Goal: Task Accomplishment & Management: Use online tool/utility

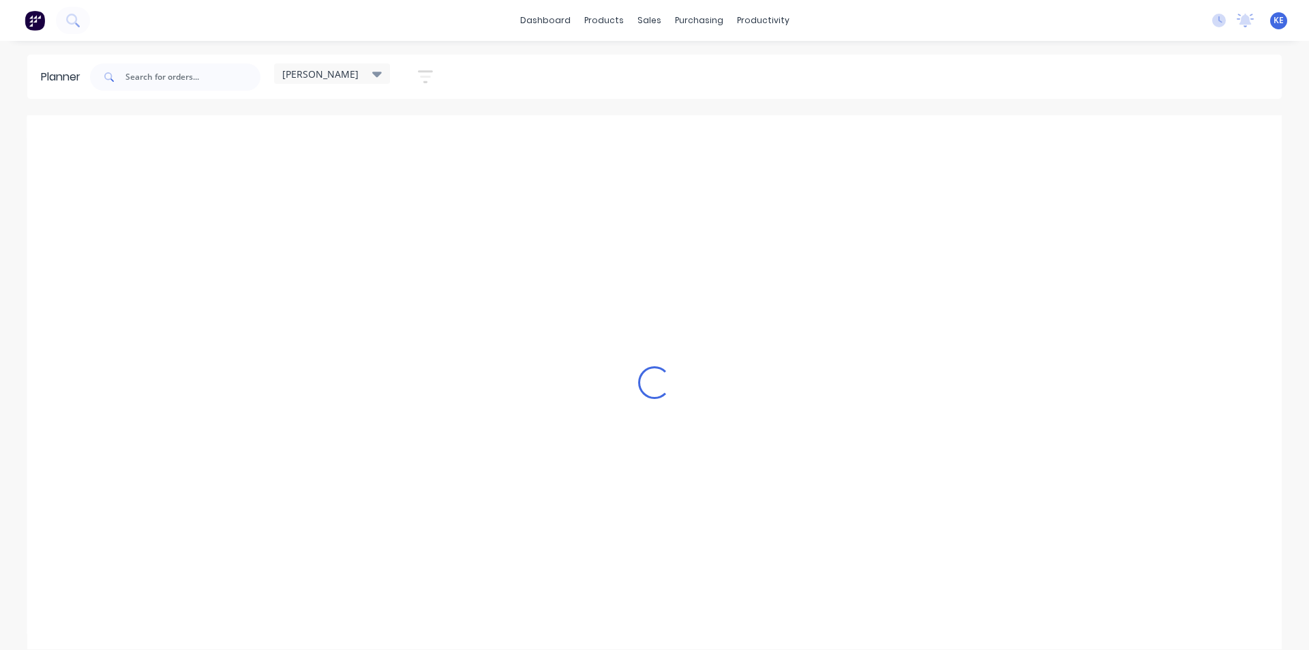
scroll to position [0, 1]
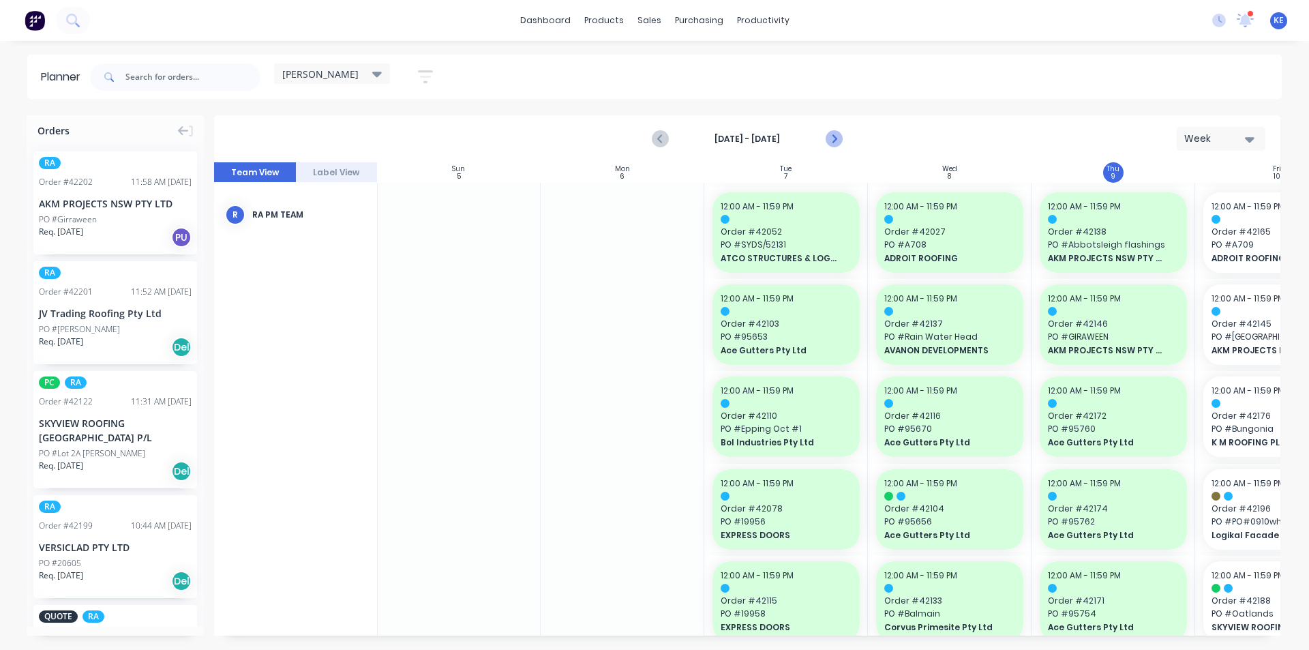
click at [836, 138] on icon "Next page" at bounding box center [833, 139] width 16 height 16
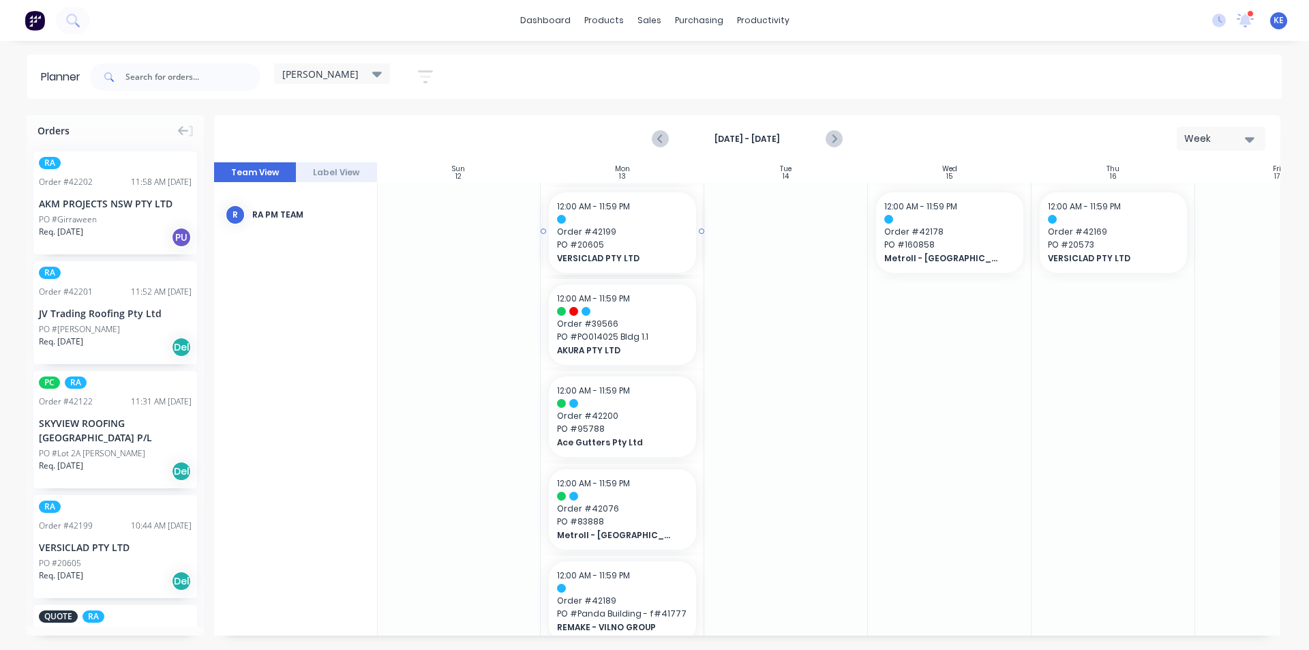
drag, startPoint x: 67, startPoint y: 544, endPoint x: 624, endPoint y: 590, distance: 558.8
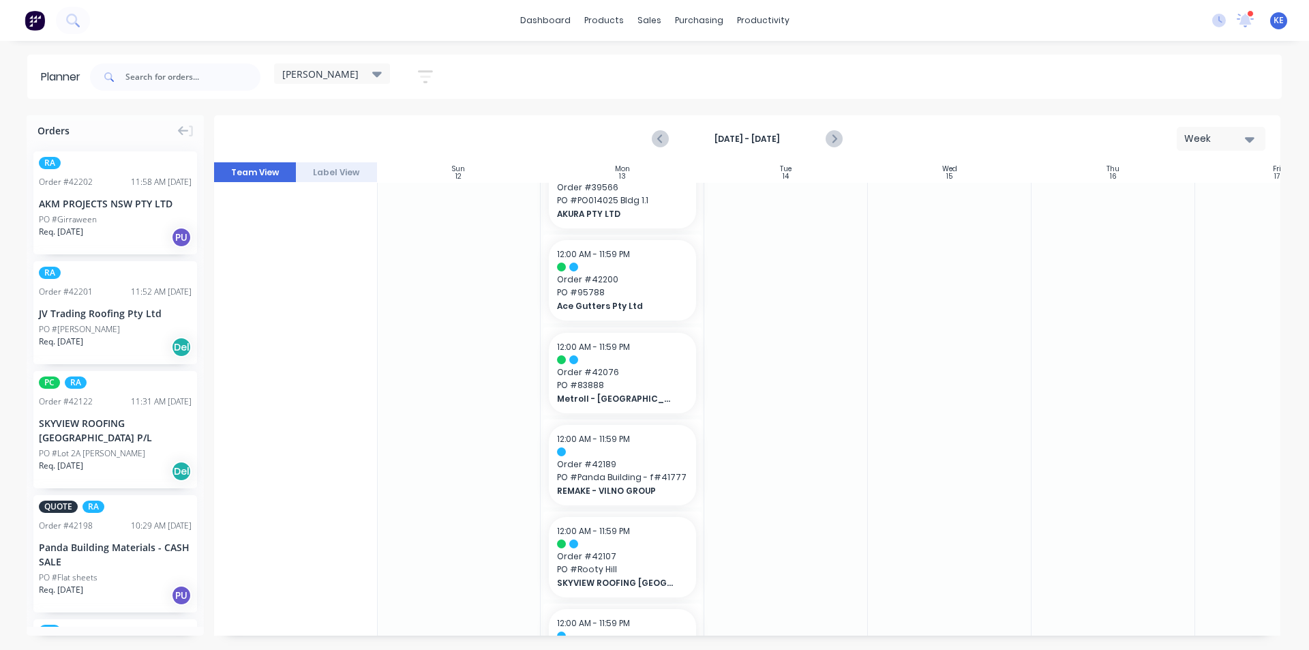
scroll to position [204, 0]
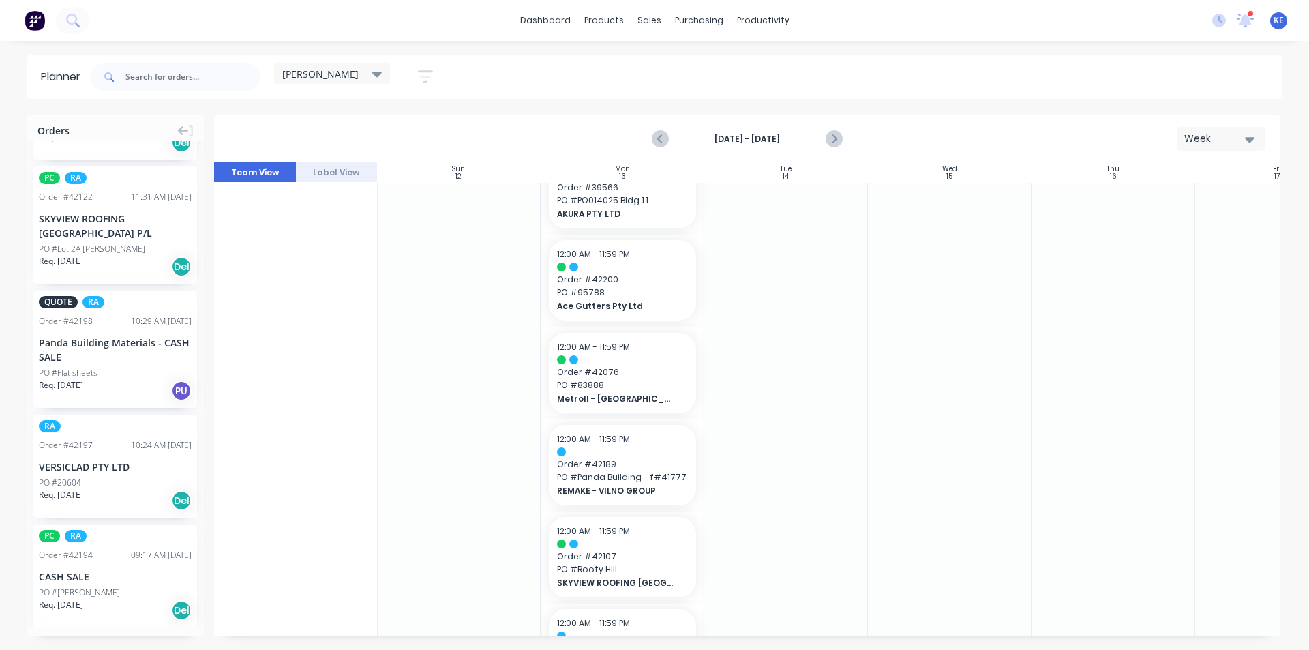
drag, startPoint x: 120, startPoint y: 502, endPoint x: 667, endPoint y: 489, distance: 547.4
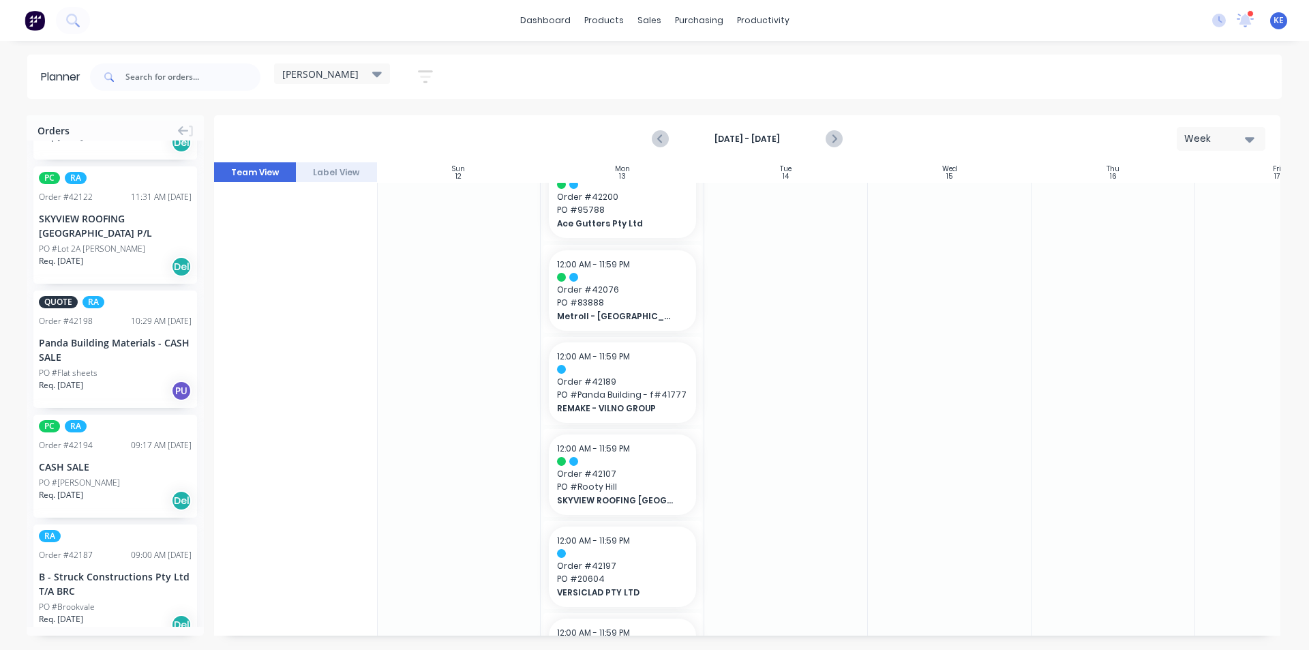
scroll to position [0, 0]
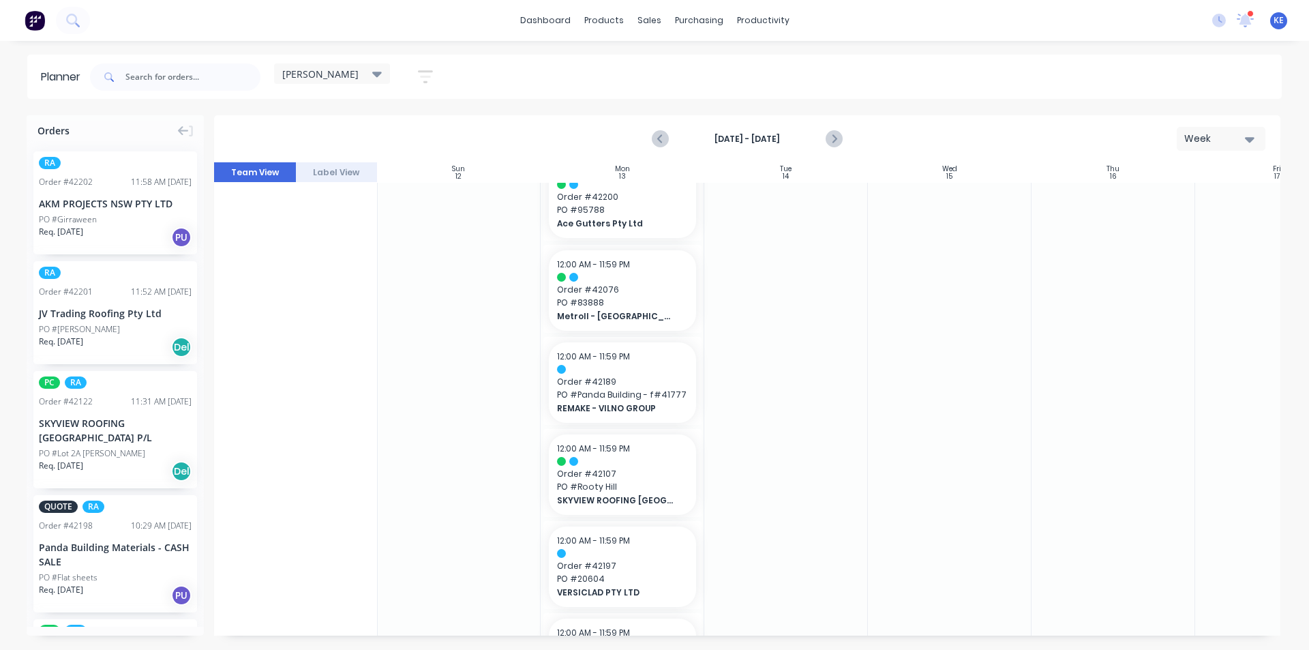
click at [108, 478] on div "Req. [DATE] Del" at bounding box center [115, 470] width 153 height 23
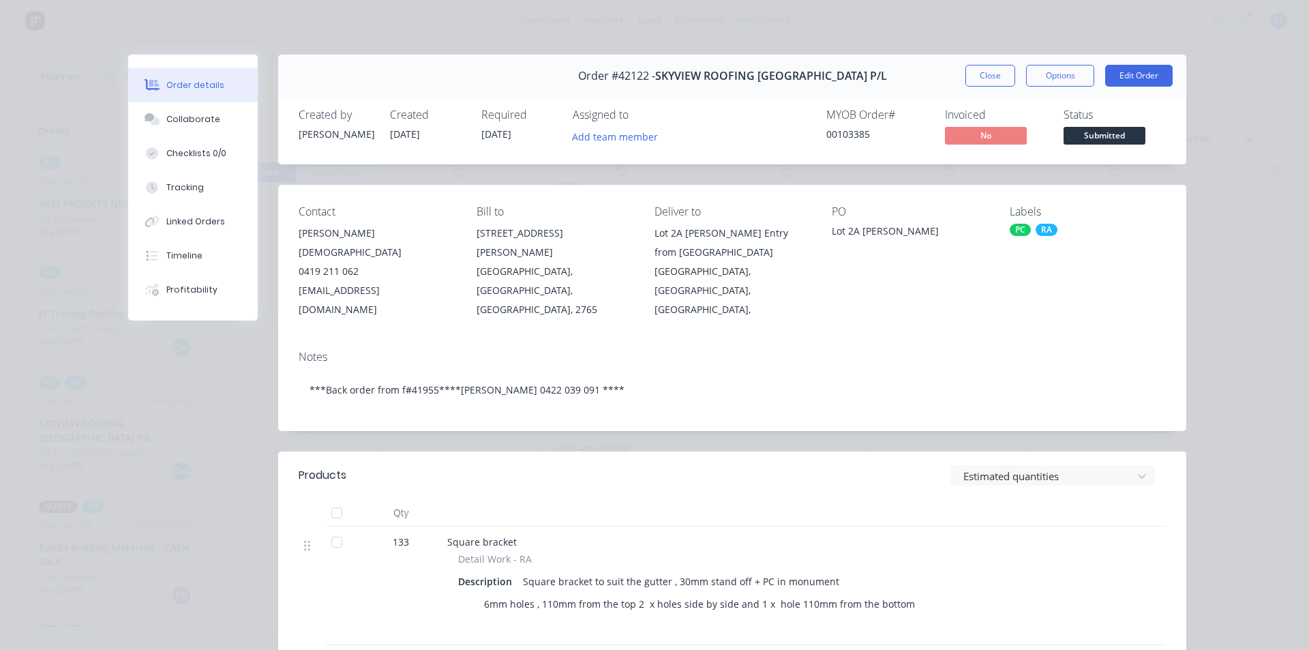
click at [969, 91] on div "Order #42122 - SKYVIEW ROOFING [GEOGRAPHIC_DATA] P/L Close Options Edit Order" at bounding box center [732, 76] width 908 height 43
click at [977, 82] on button "Close" at bounding box center [990, 76] width 50 height 22
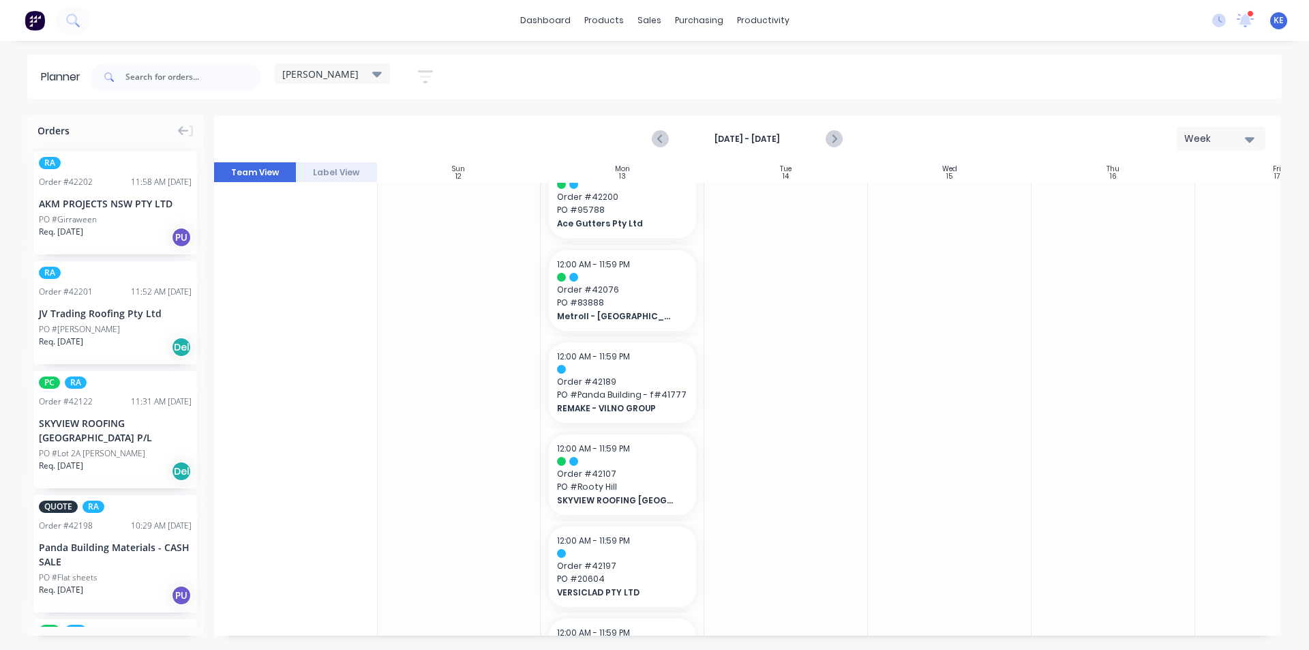
click at [104, 321] on div "RA Order # 42201 11:52 AM [DATE] JV Trading Roofing Pty Ltd [GEOGRAPHIC_DATA][P…" at bounding box center [115, 312] width 164 height 103
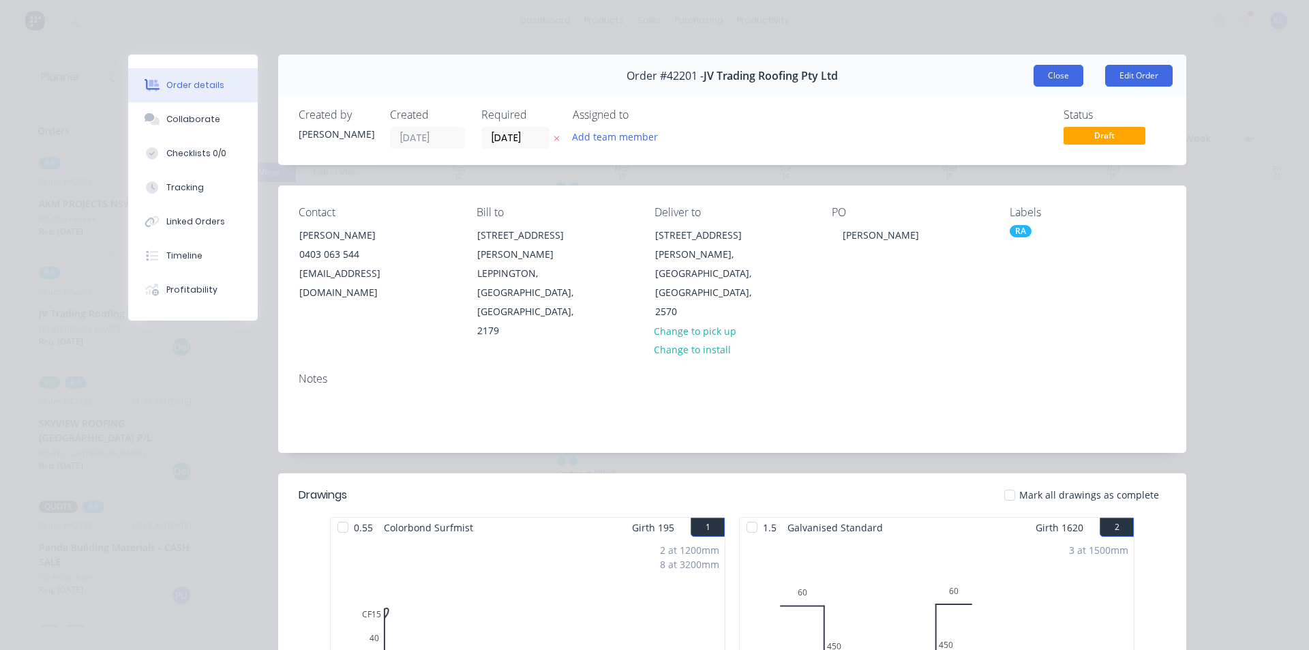
click at [1050, 77] on button "Close" at bounding box center [1058, 76] width 50 height 22
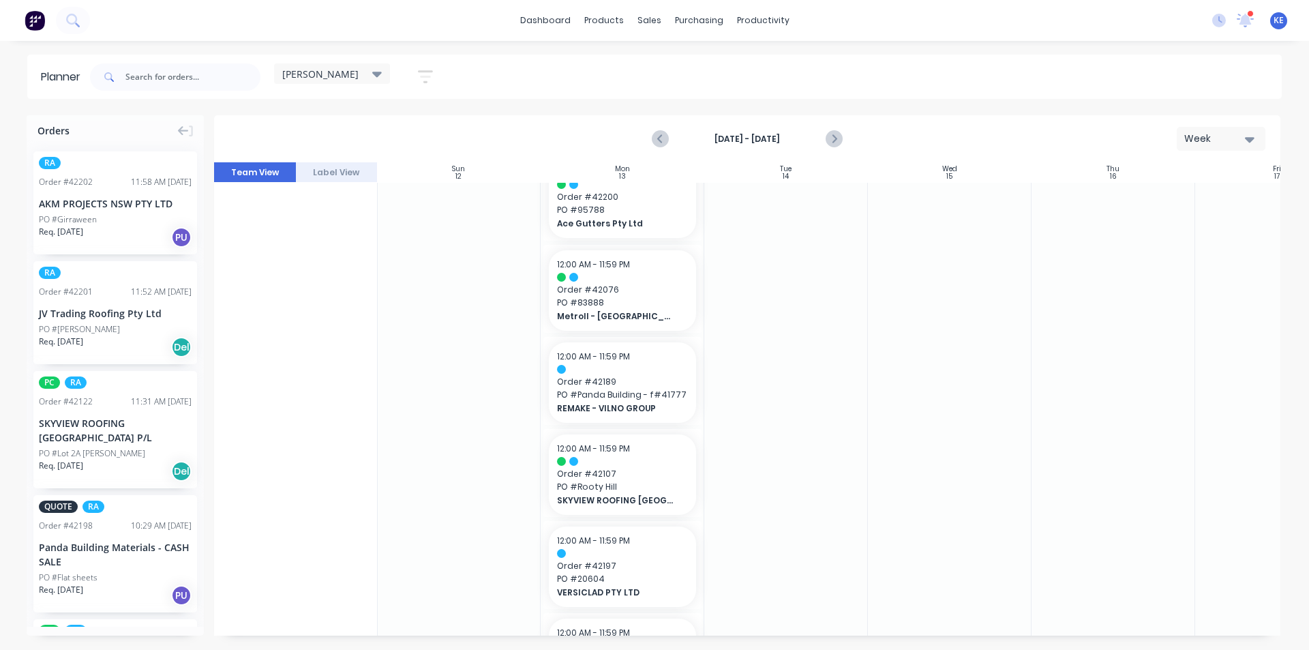
click at [67, 226] on span "Req. [DATE]" at bounding box center [61, 232] width 44 height 12
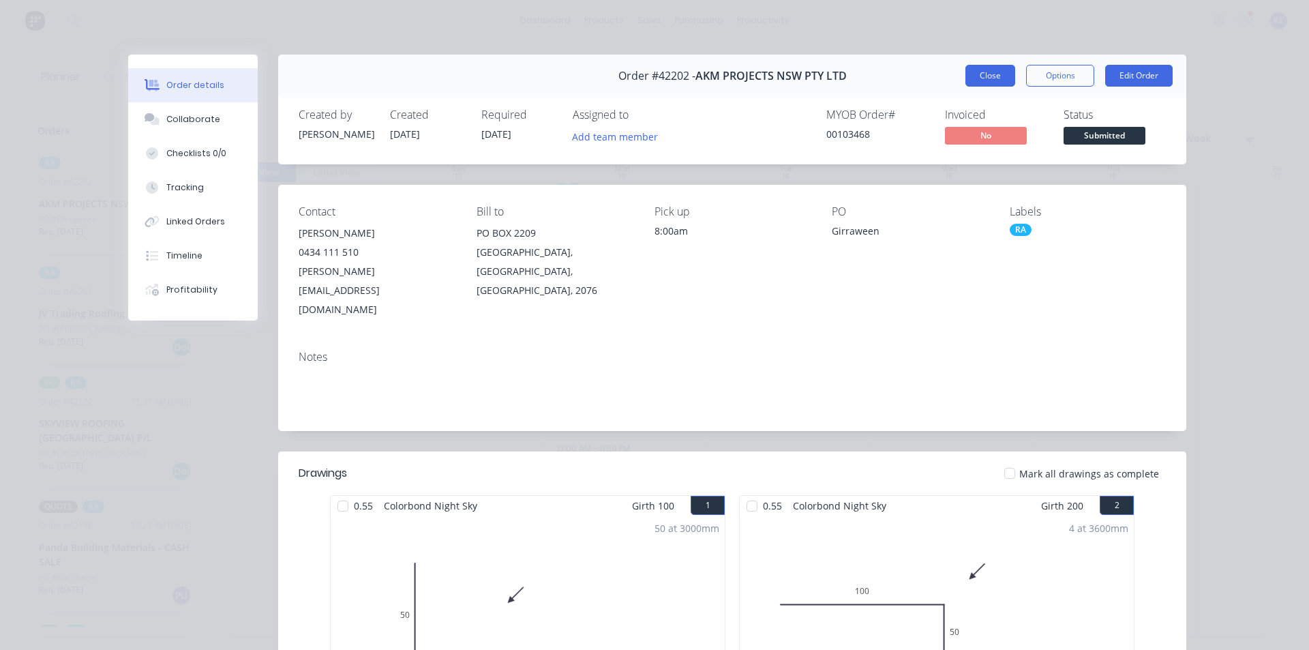
click at [965, 70] on button "Close" at bounding box center [990, 76] width 50 height 22
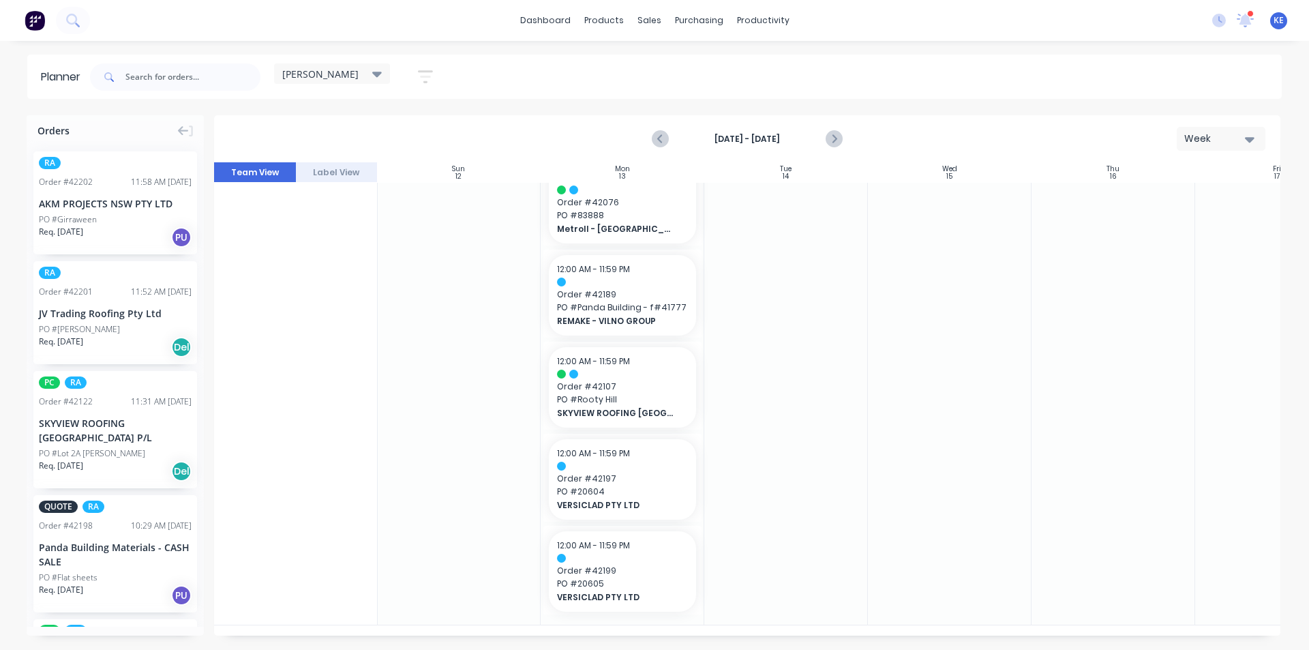
scroll to position [0, 1]
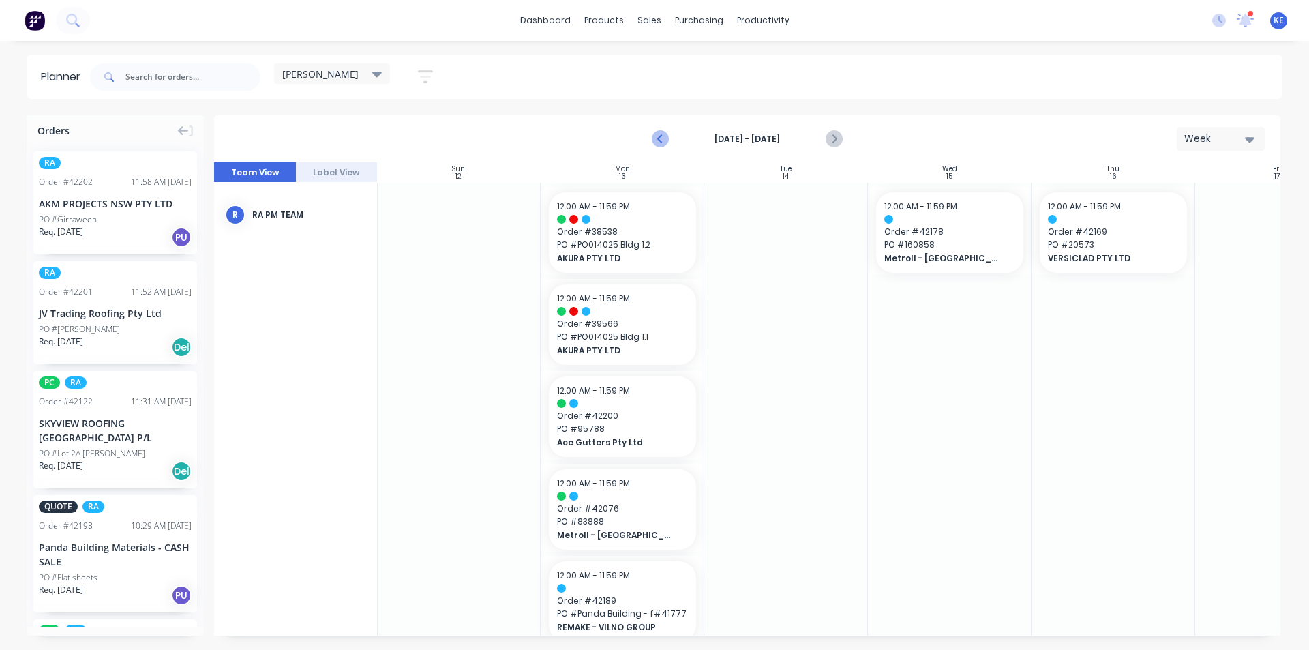
click at [666, 133] on icon "Previous page" at bounding box center [660, 139] width 16 height 16
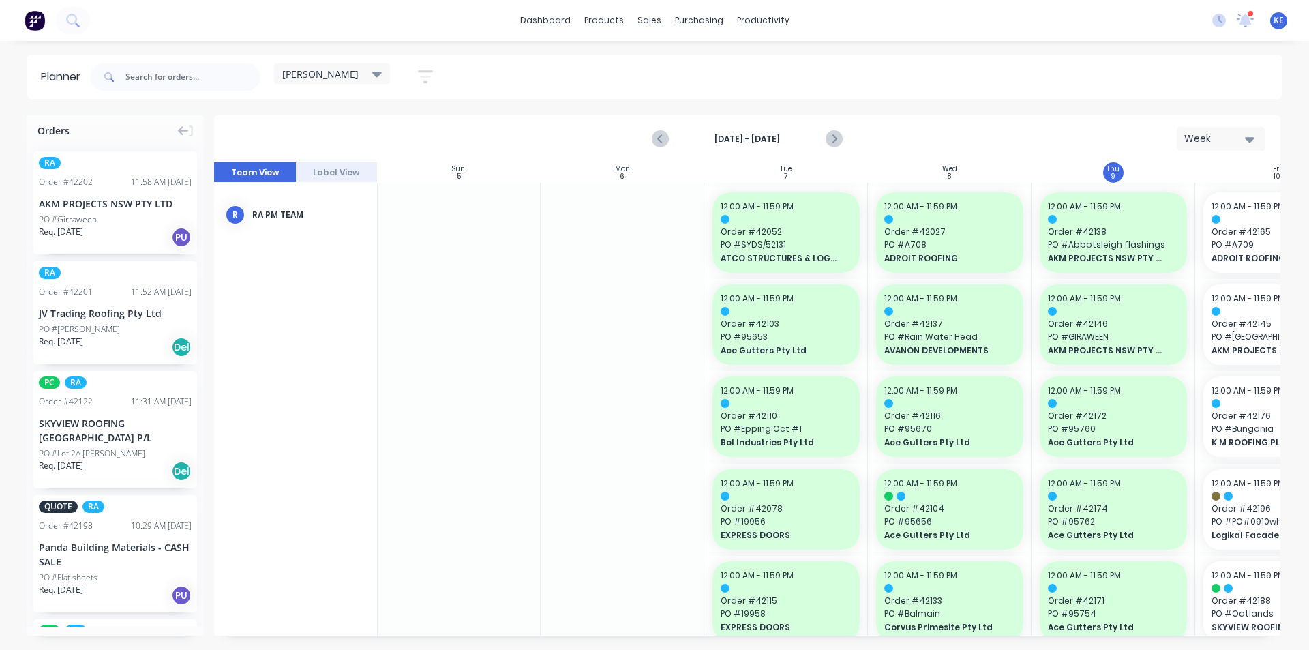
scroll to position [0, 248]
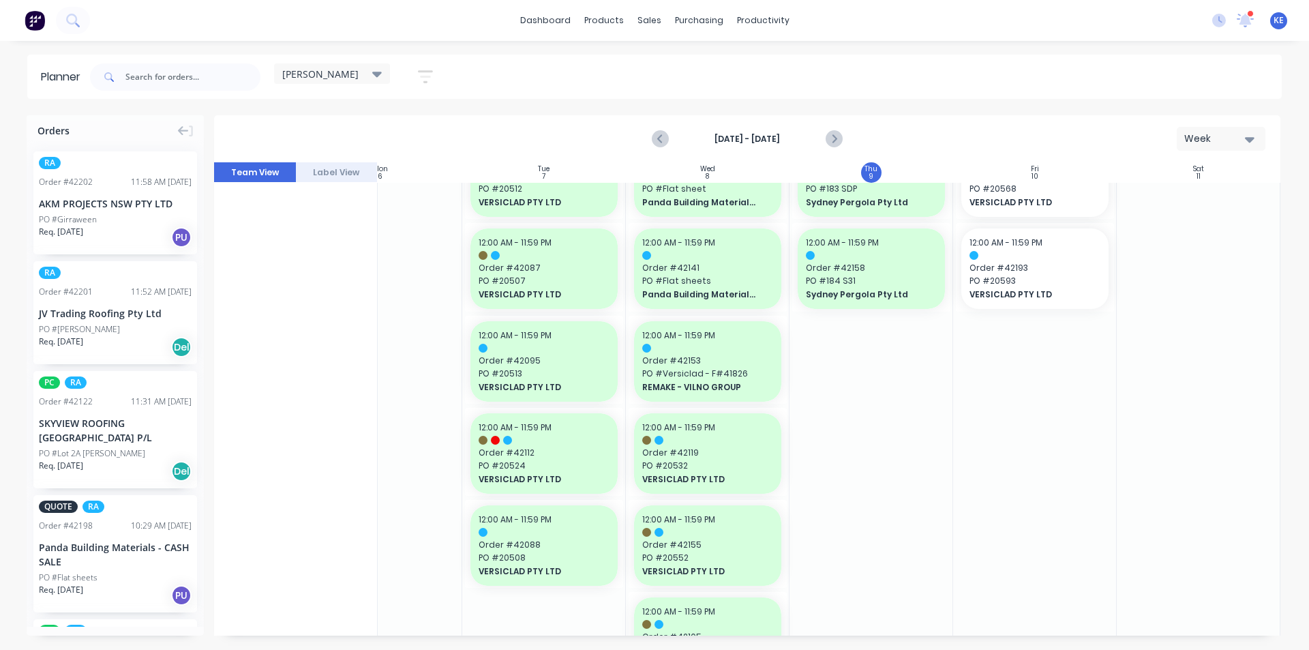
scroll to position [1227, 248]
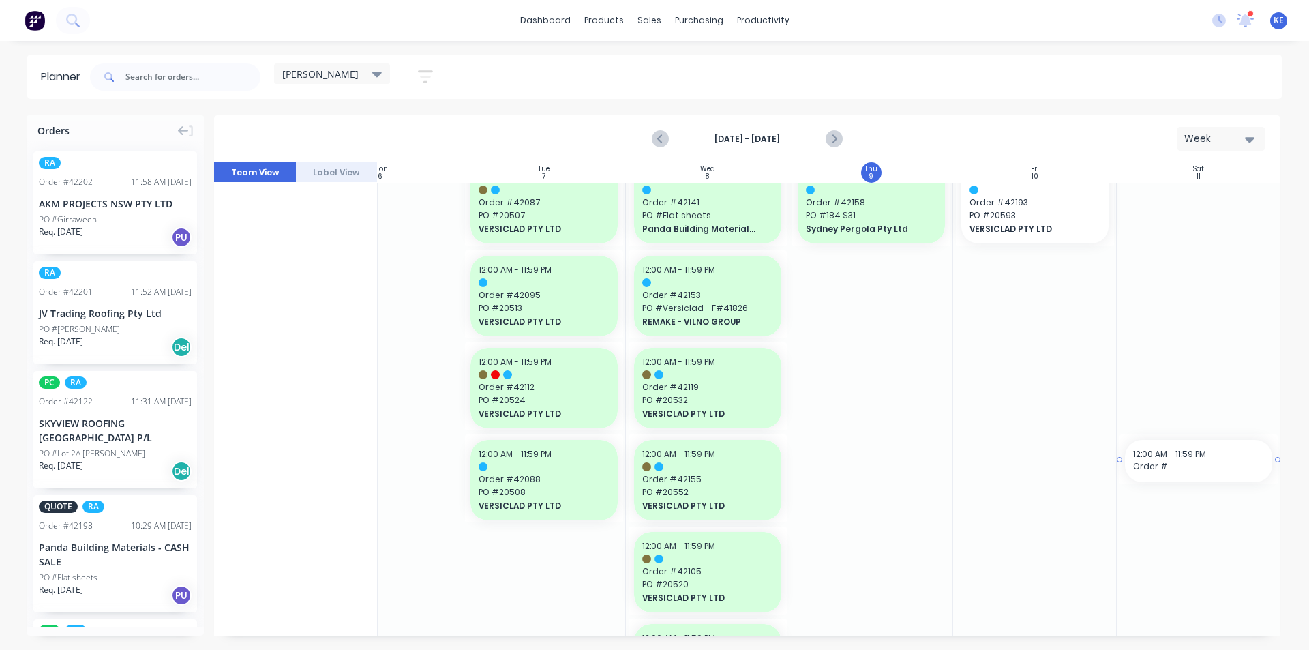
drag, startPoint x: 1274, startPoint y: 502, endPoint x: 1274, endPoint y: 463, distance: 39.5
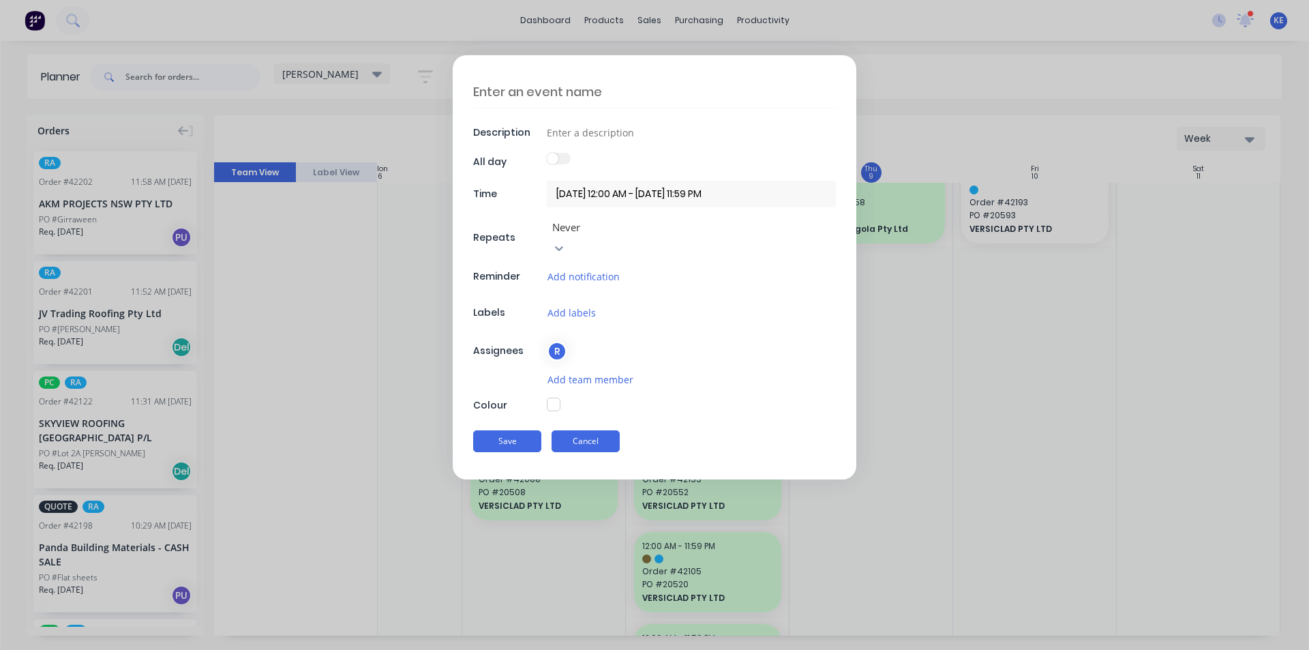
click at [611, 430] on button "Cancel" at bounding box center [585, 441] width 68 height 22
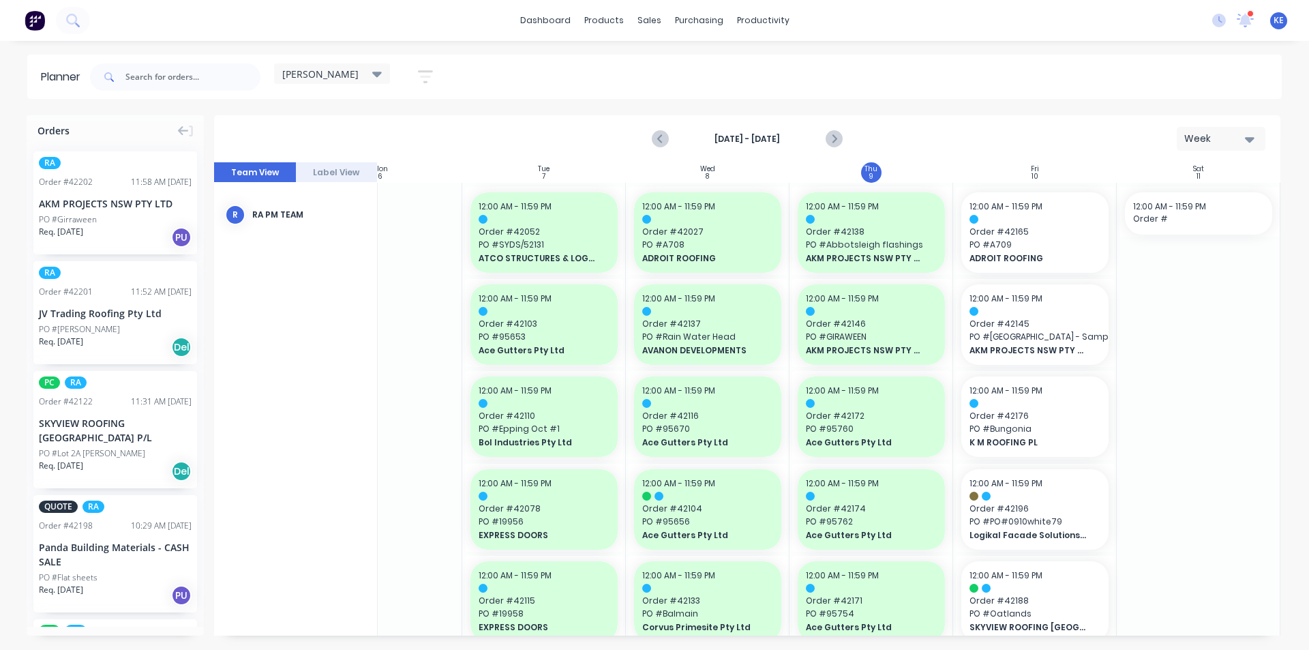
scroll to position [0, 243]
drag, startPoint x: 1156, startPoint y: 340, endPoint x: 1165, endPoint y: 344, distance: 10.1
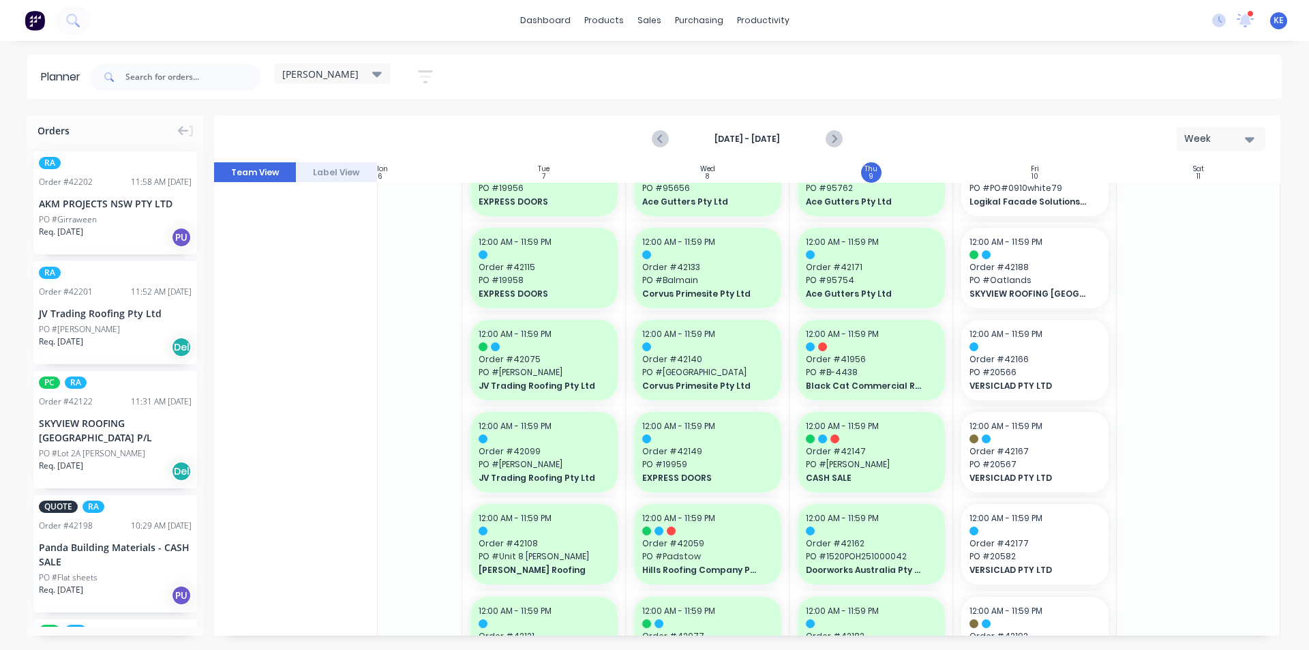
scroll to position [0, 248]
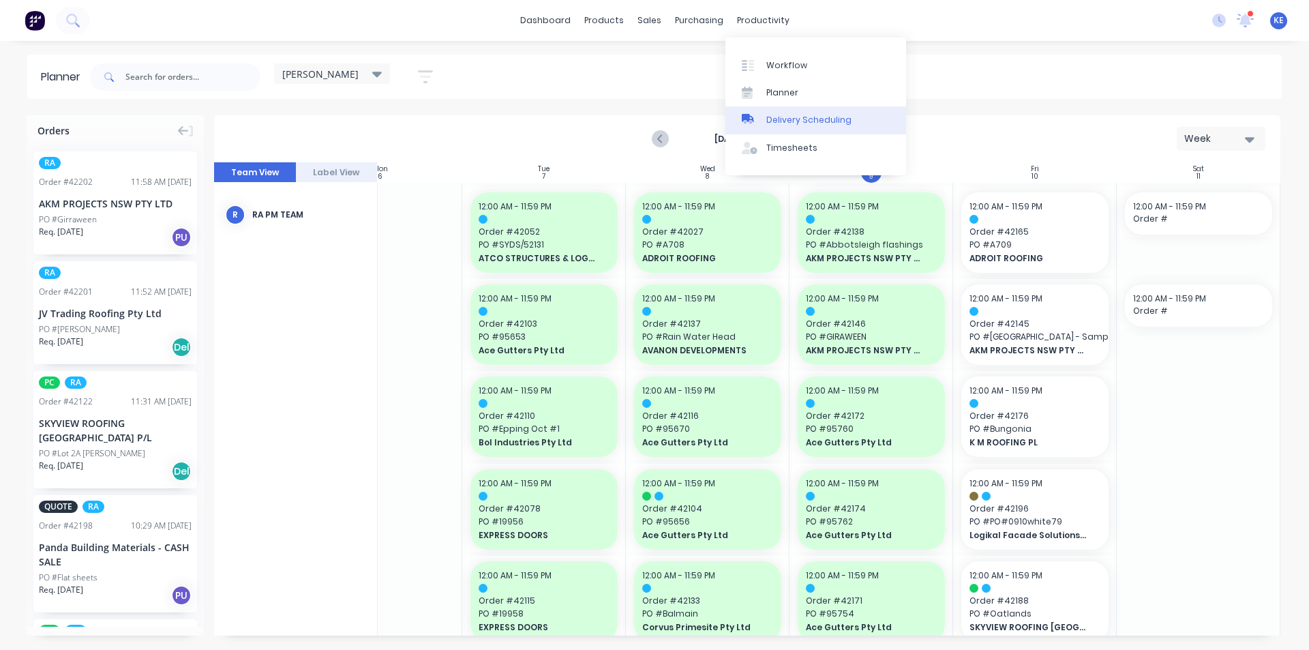
click at [804, 132] on link "Delivery Scheduling" at bounding box center [815, 119] width 181 height 27
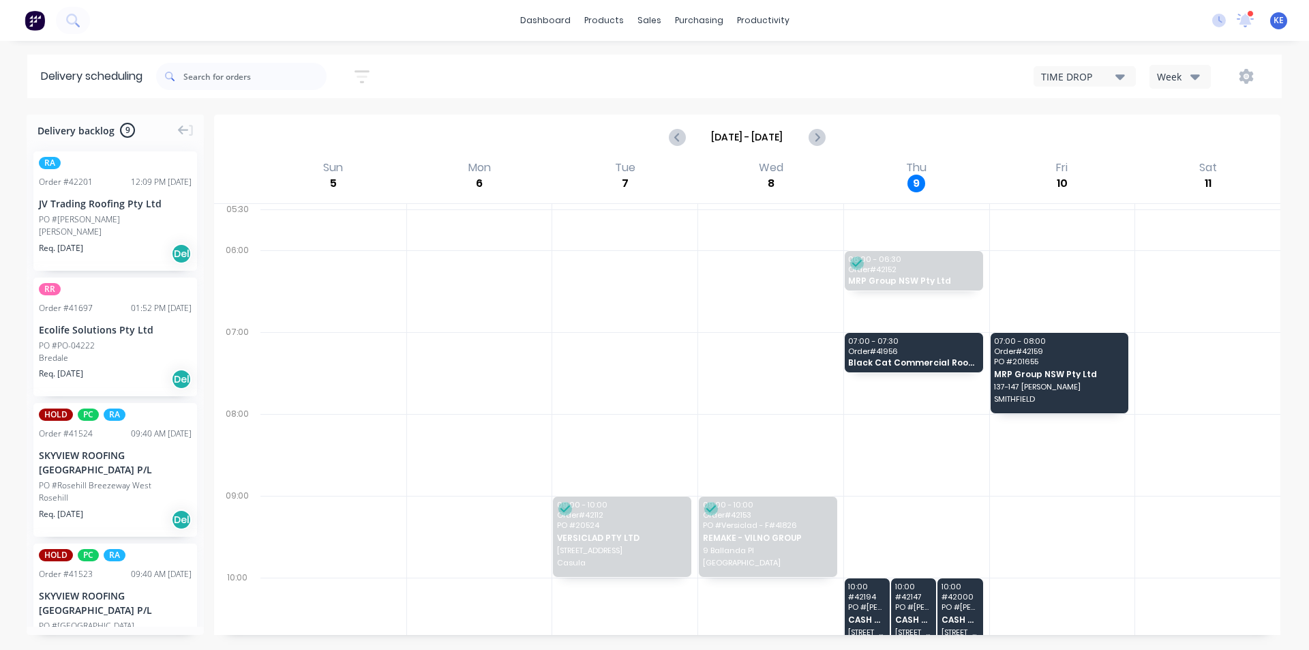
click at [1172, 77] on div "Week" at bounding box center [1177, 77] width 40 height 14
click at [1168, 164] on div "Sat 11 [DATE]" at bounding box center [1207, 181] width 146 height 44
click at [1168, 152] on div "[DATE] - [DATE]" at bounding box center [746, 137] width 1063 height 42
click at [1170, 79] on div "Week" at bounding box center [1177, 77] width 40 height 14
click at [1170, 134] on div "Vehicle" at bounding box center [1217, 139] width 135 height 27
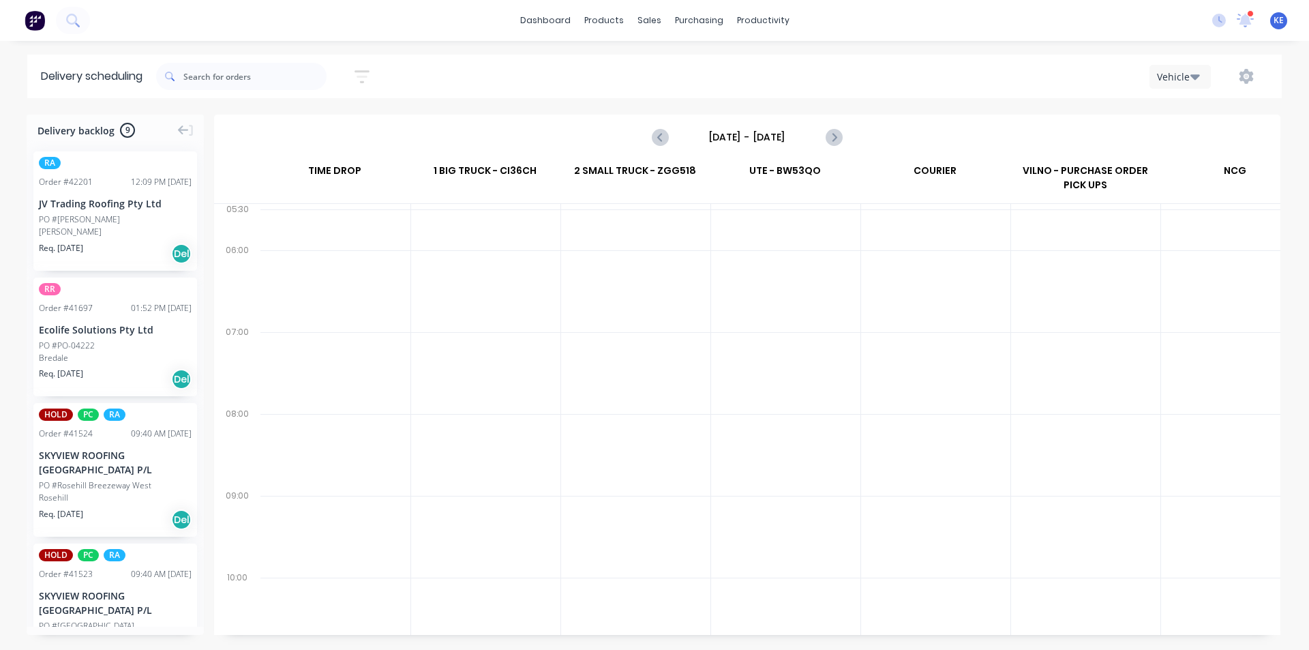
scroll to position [0, 1]
click at [774, 133] on input "[DATE] - [DATE]" at bounding box center [747, 137] width 135 height 20
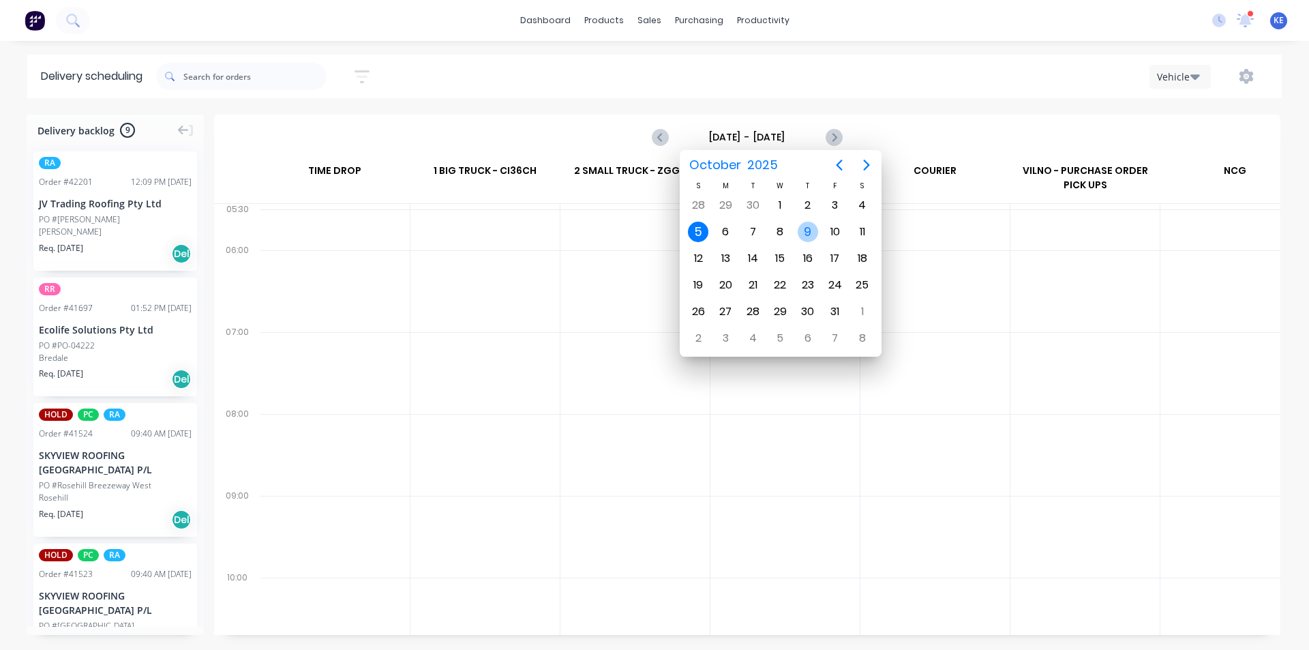
click at [806, 233] on div "9" at bounding box center [807, 232] width 20 height 20
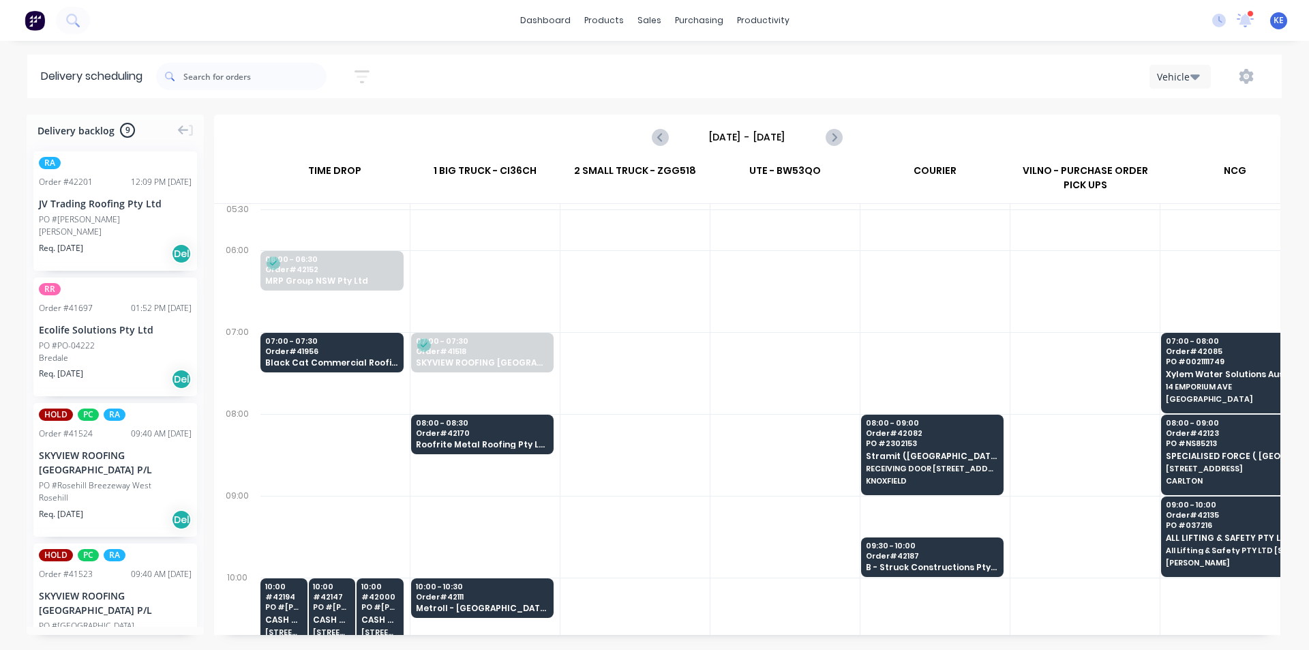
click at [863, 240] on div at bounding box center [934, 229] width 149 height 41
click at [443, 386] on div "Mark as Delivered" at bounding box center [408, 379] width 137 height 28
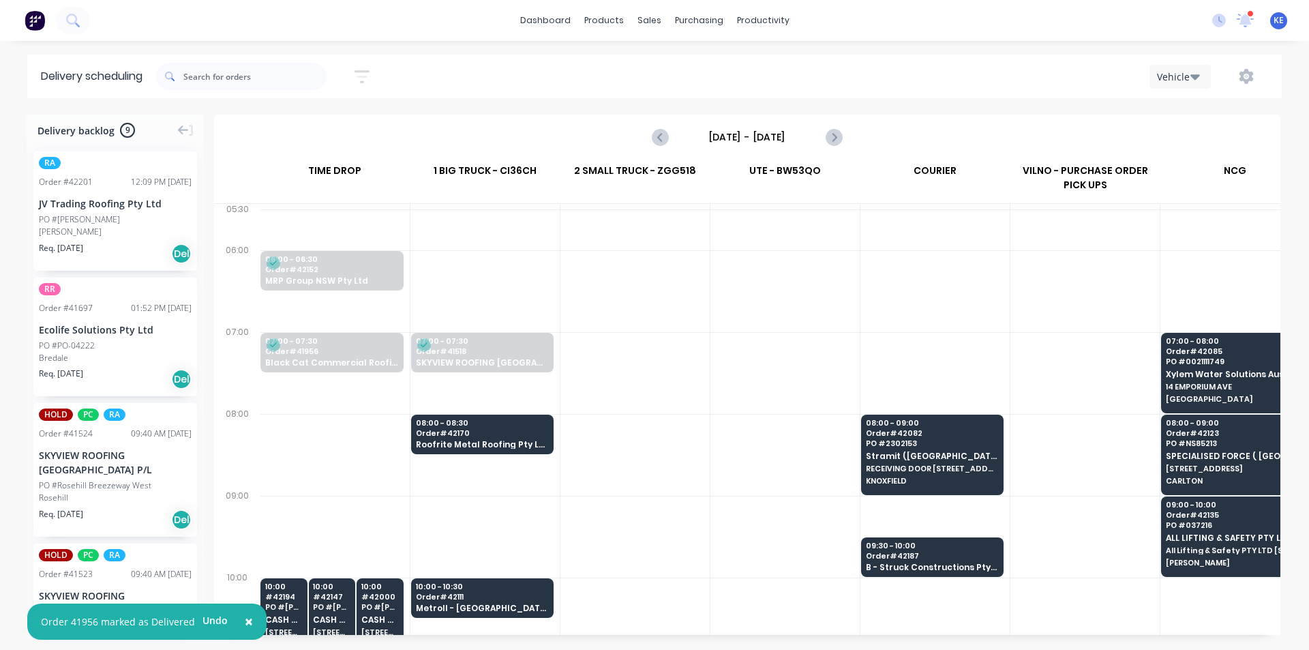
click at [765, 341] on div at bounding box center [784, 373] width 149 height 82
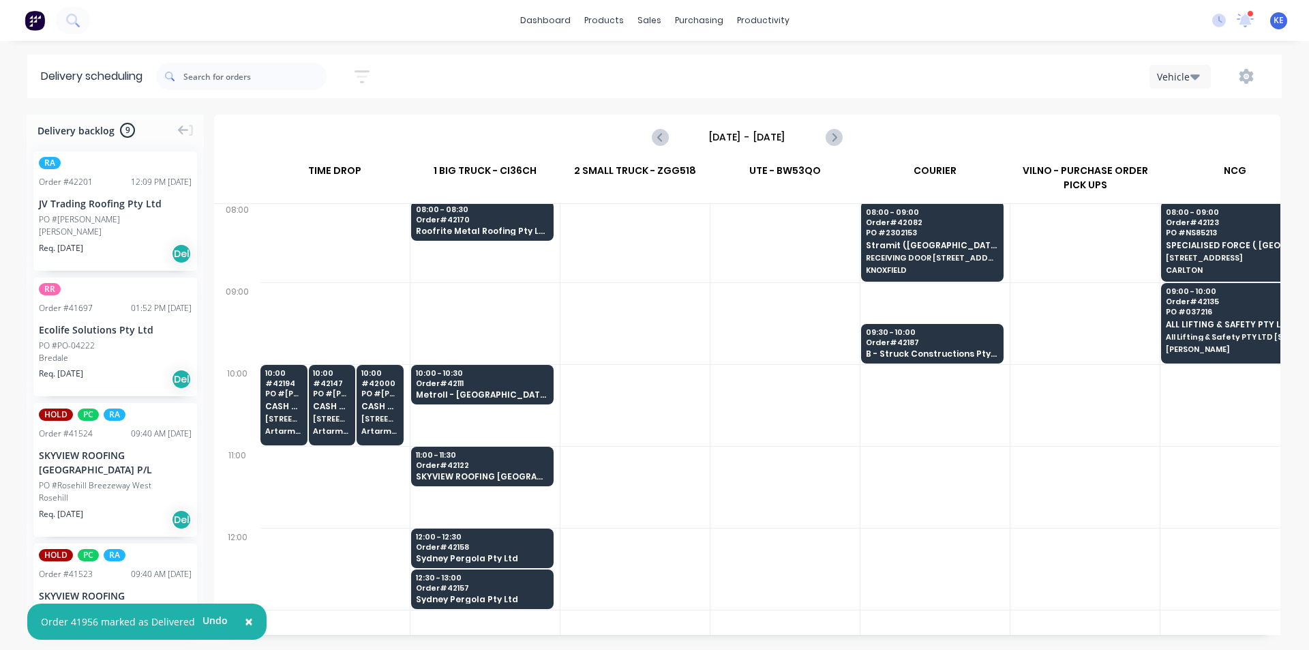
scroll to position [273, 1]
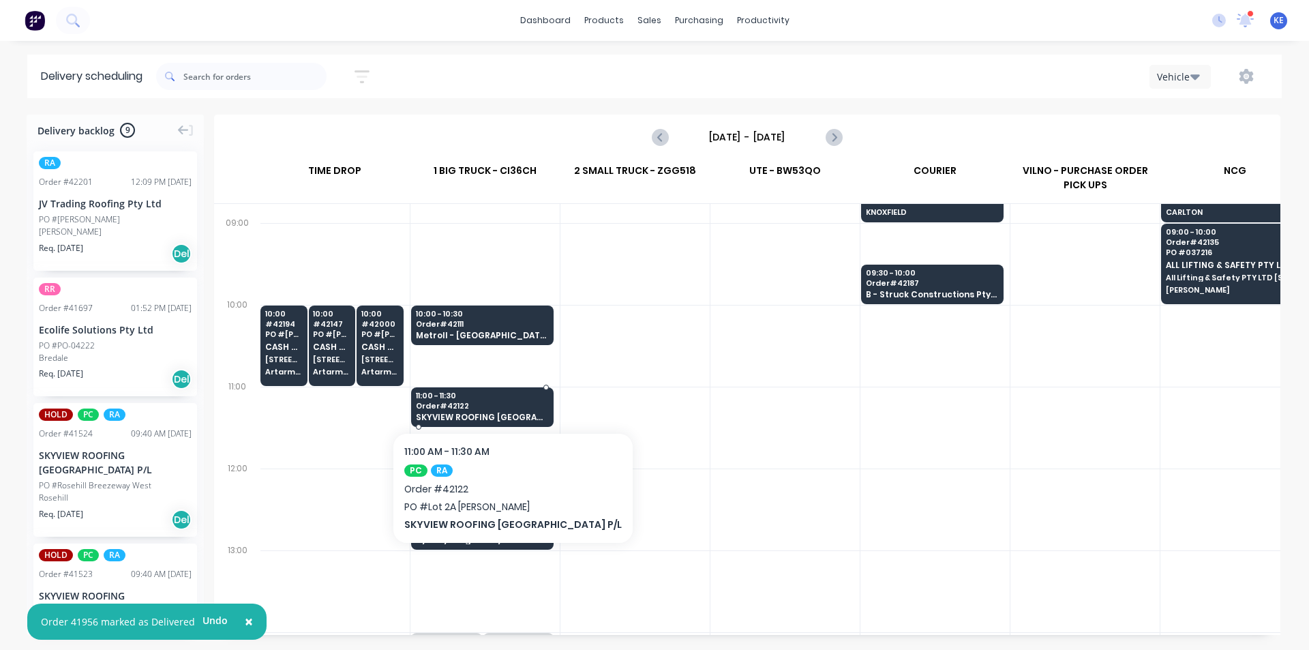
click at [493, 403] on span "Order # 42122" at bounding box center [482, 405] width 132 height 8
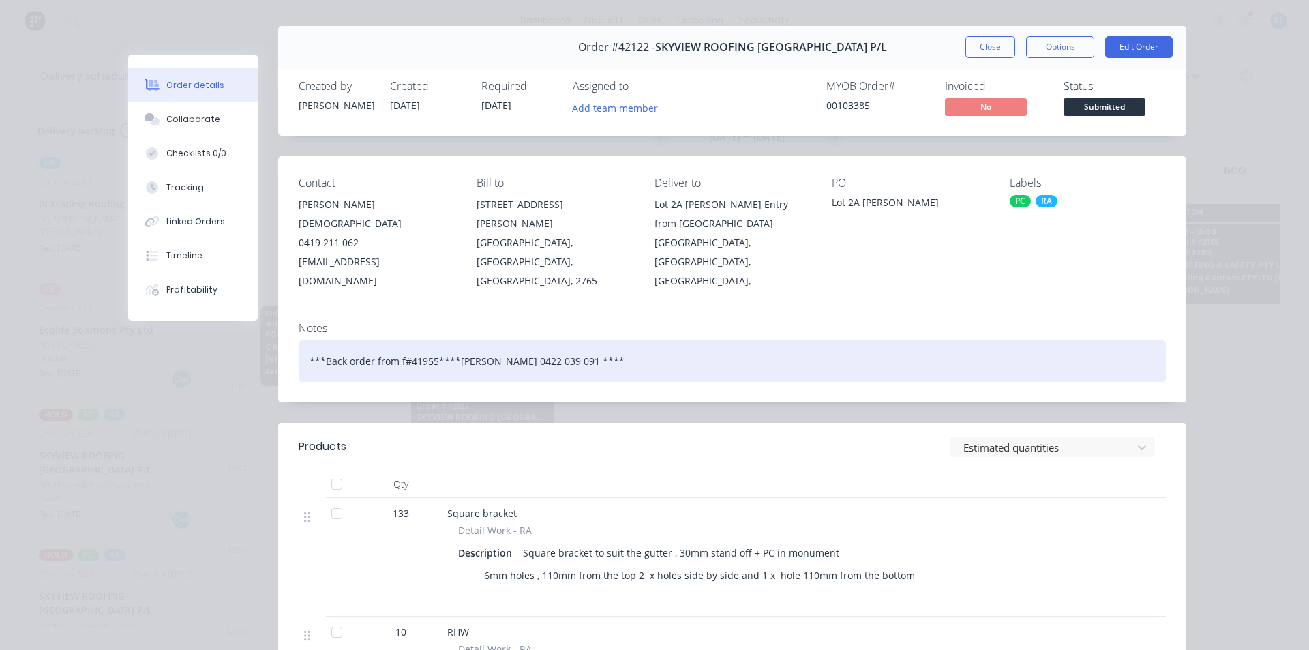
scroll to position [0, 0]
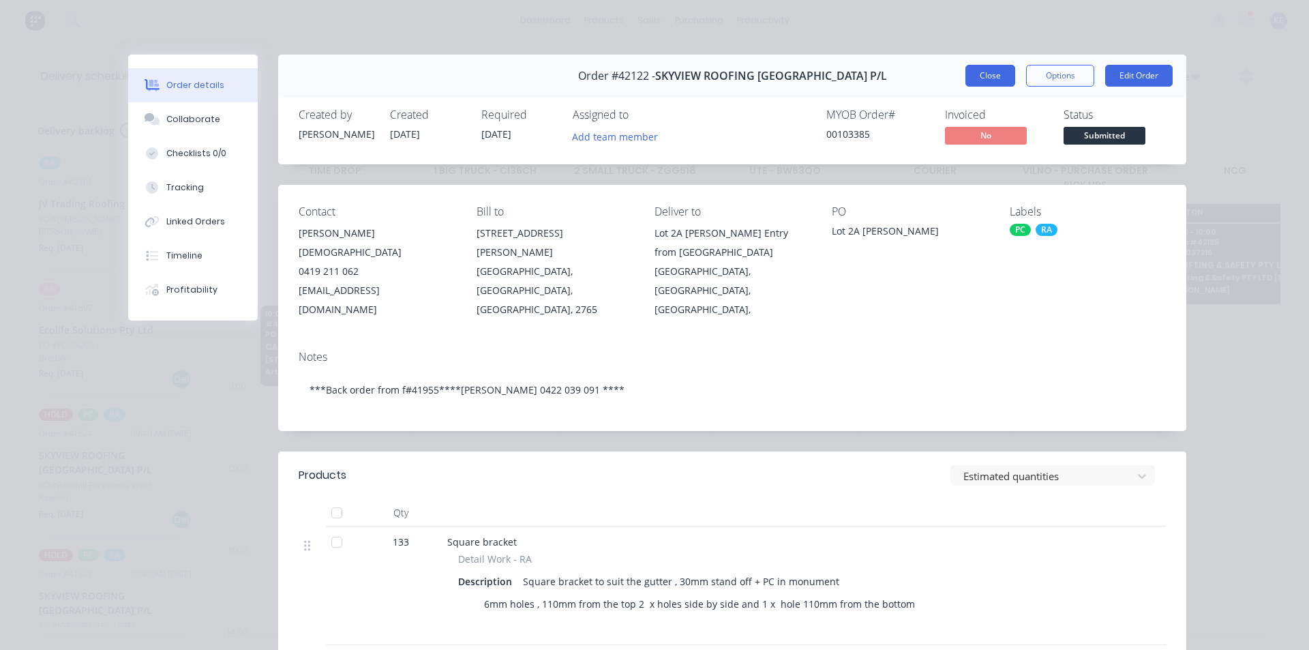
click at [991, 69] on button "Close" at bounding box center [990, 76] width 50 height 22
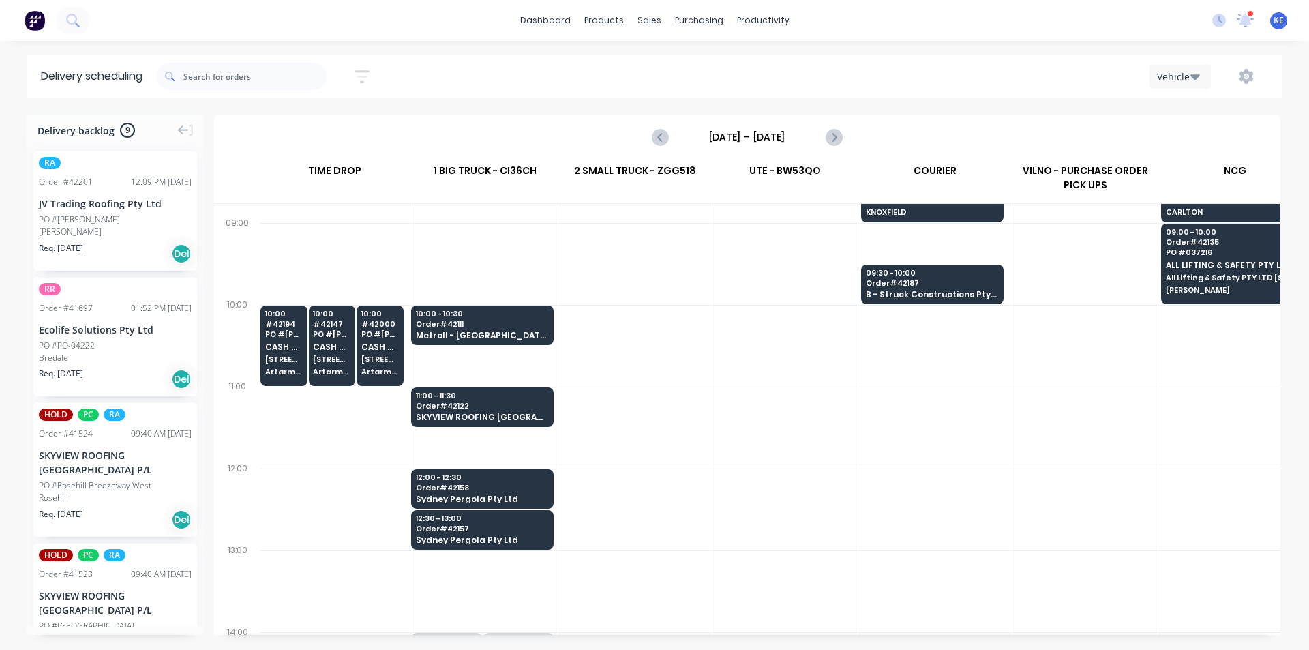
drag, startPoint x: 651, startPoint y: 368, endPoint x: 643, endPoint y: 369, distance: 7.6
click at [643, 369] on div at bounding box center [634, 346] width 149 height 82
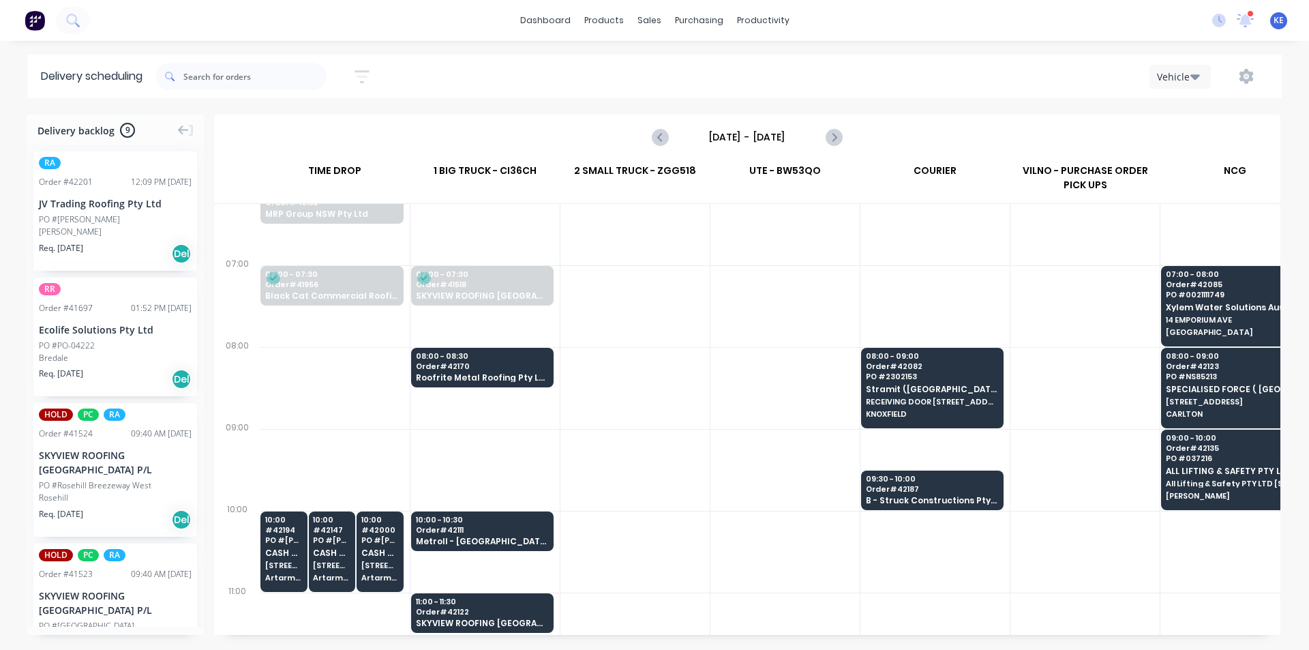
scroll to position [68, 1]
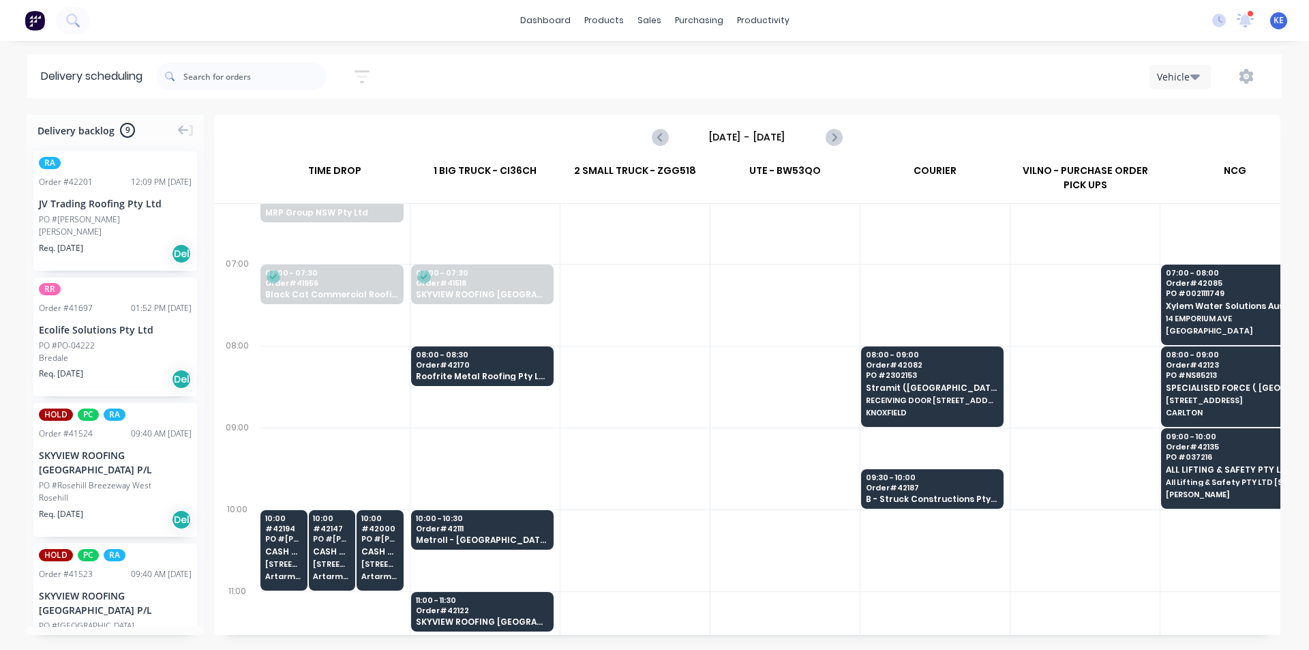
click at [649, 352] on div at bounding box center [634, 387] width 149 height 82
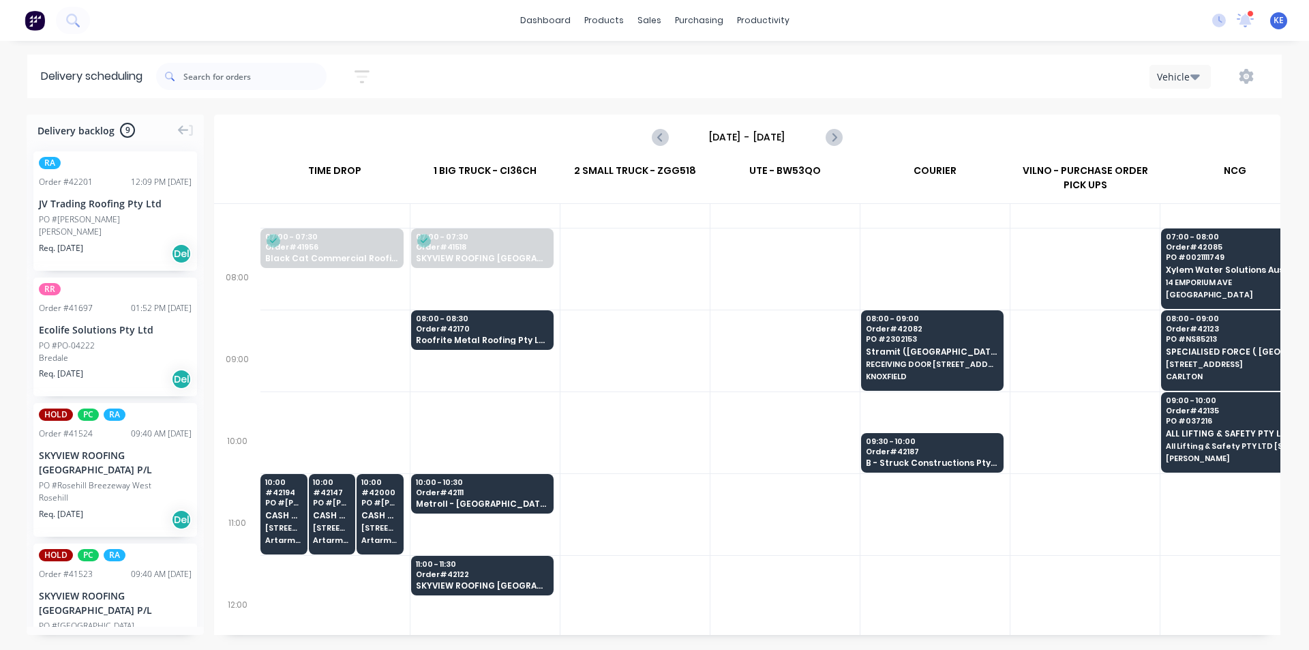
scroll to position [136, 1]
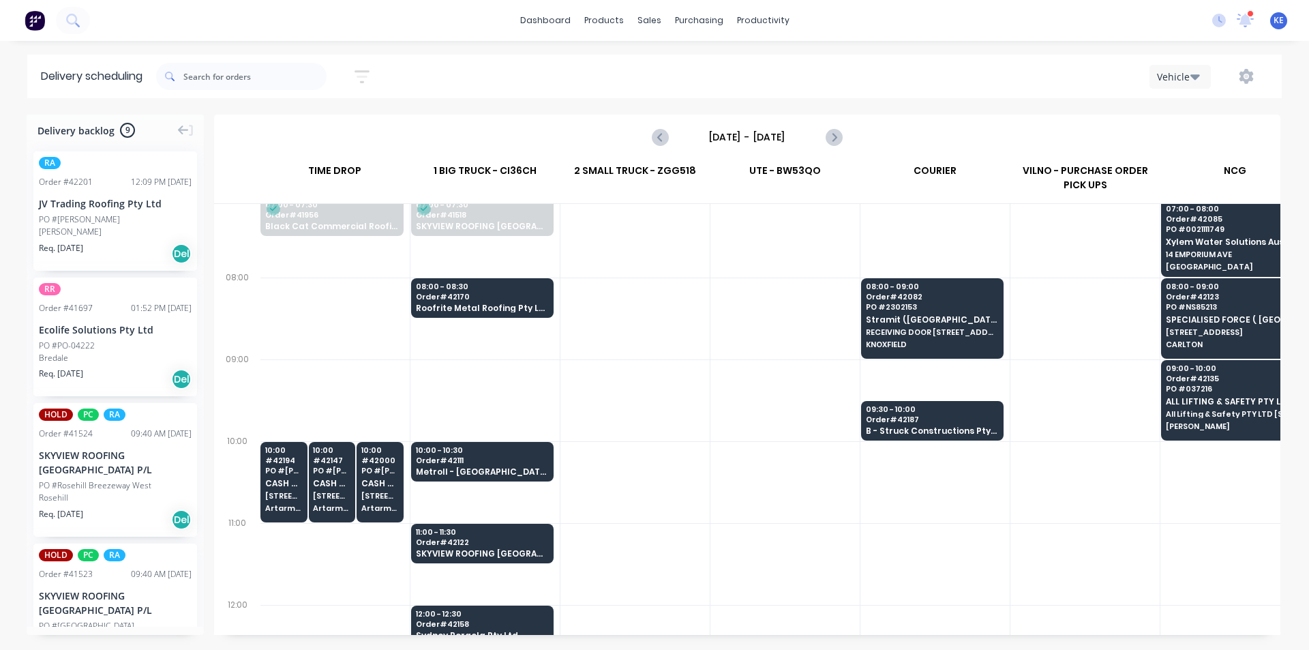
click at [476, 456] on span "Order # 42111" at bounding box center [482, 460] width 132 height 8
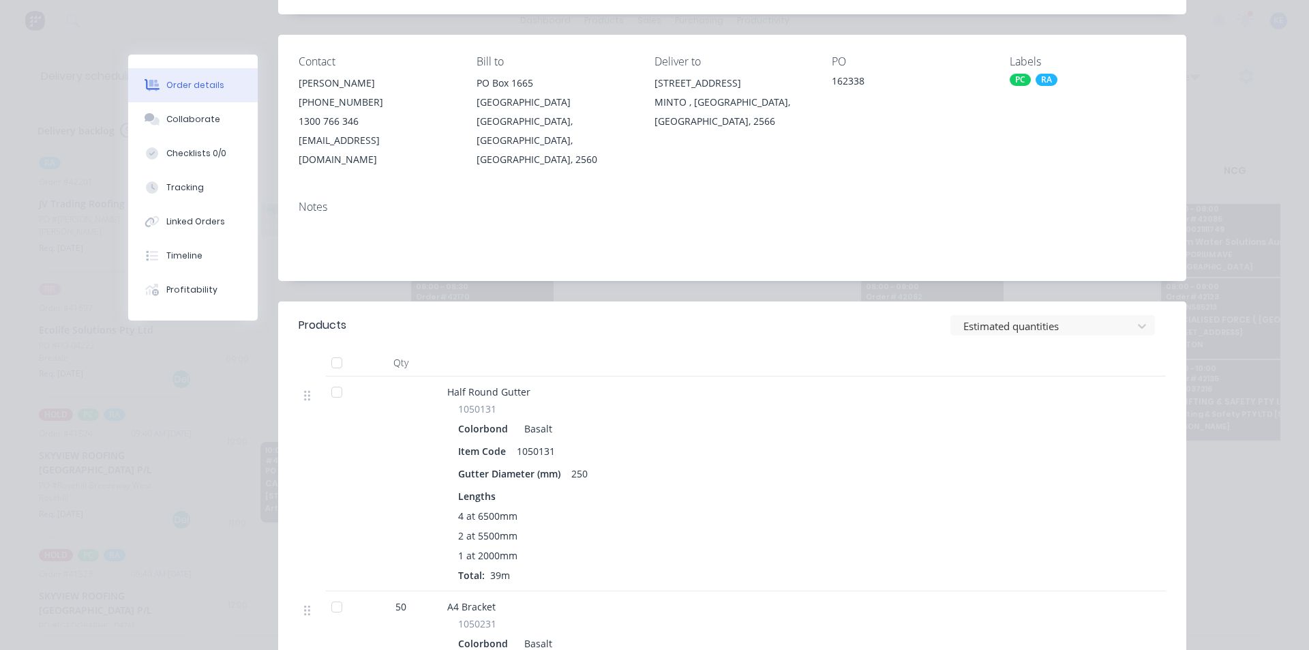
scroll to position [0, 0]
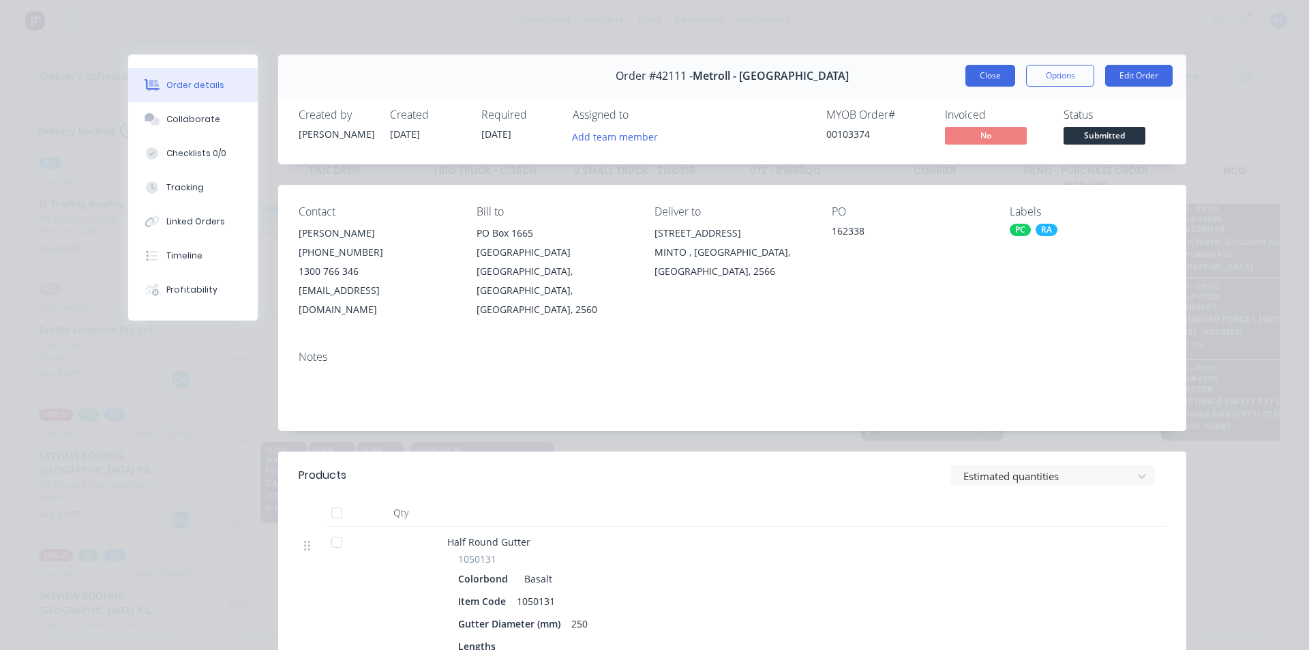
click at [1000, 71] on button "Close" at bounding box center [990, 76] width 50 height 22
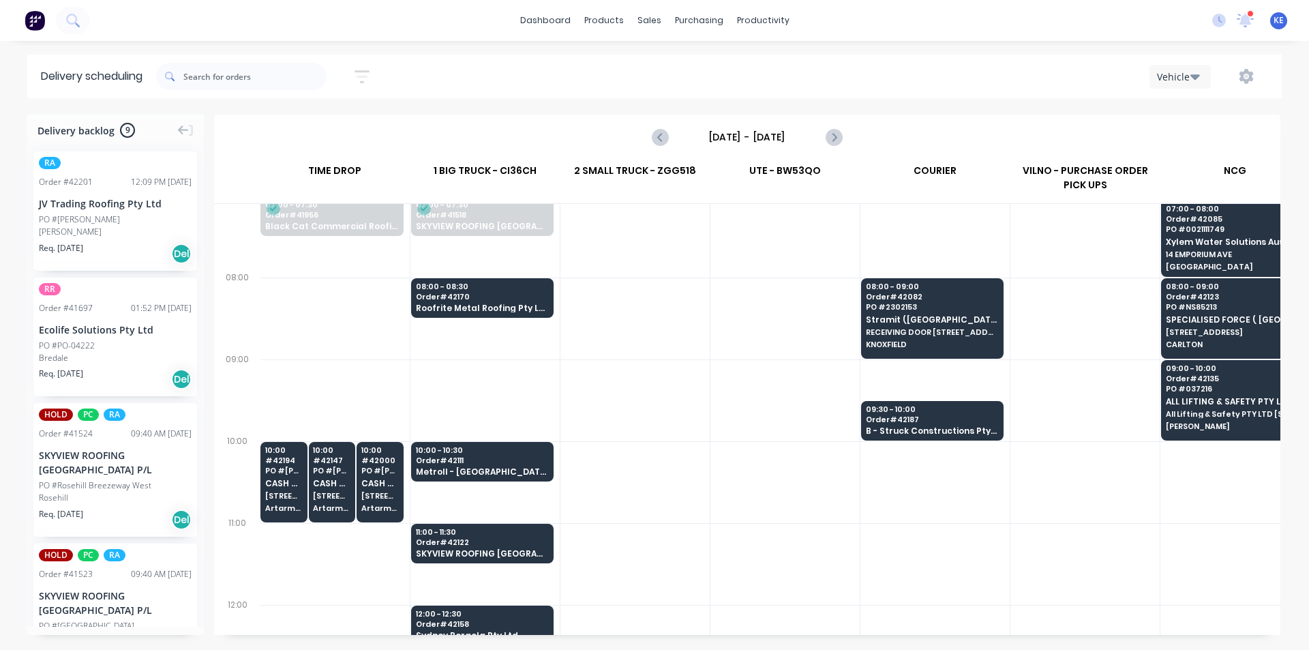
click at [1107, 546] on div at bounding box center [1084, 564] width 149 height 82
click at [723, 484] on div at bounding box center [784, 482] width 149 height 82
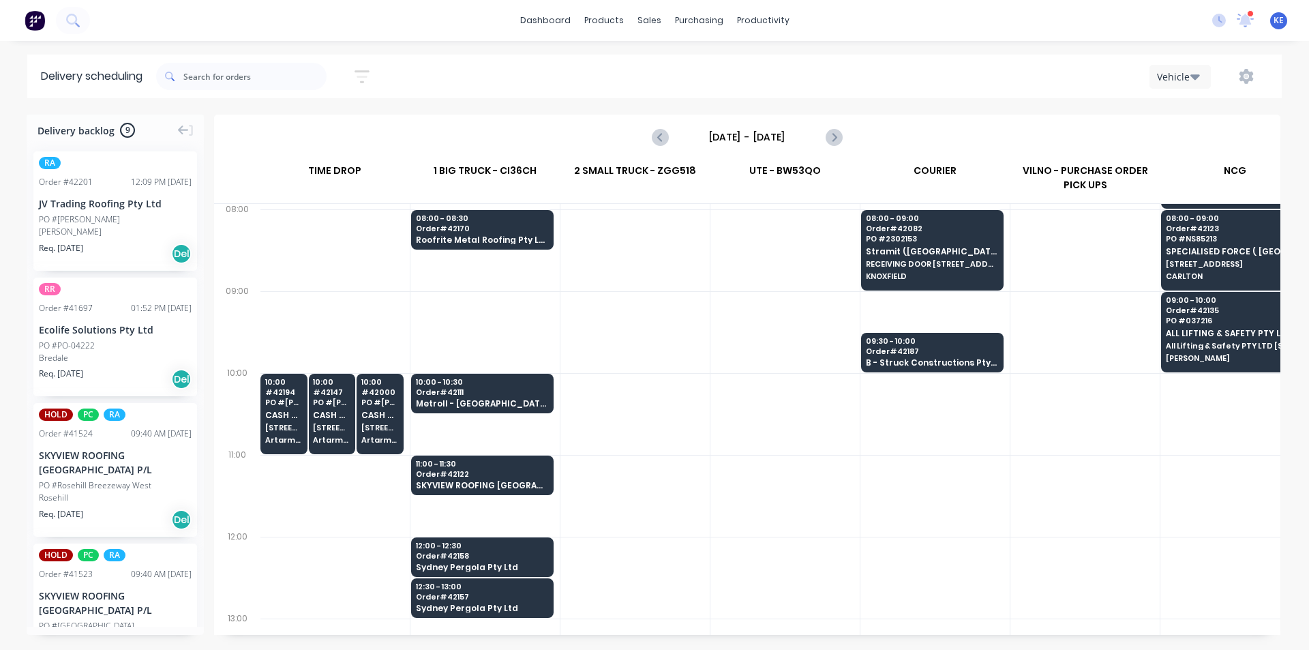
drag, startPoint x: 672, startPoint y: 506, endPoint x: 668, endPoint y: 513, distance: 8.5
click at [668, 513] on div at bounding box center [634, 496] width 149 height 82
click at [627, 529] on div at bounding box center [634, 496] width 149 height 82
click at [728, 344] on div at bounding box center [784, 332] width 149 height 82
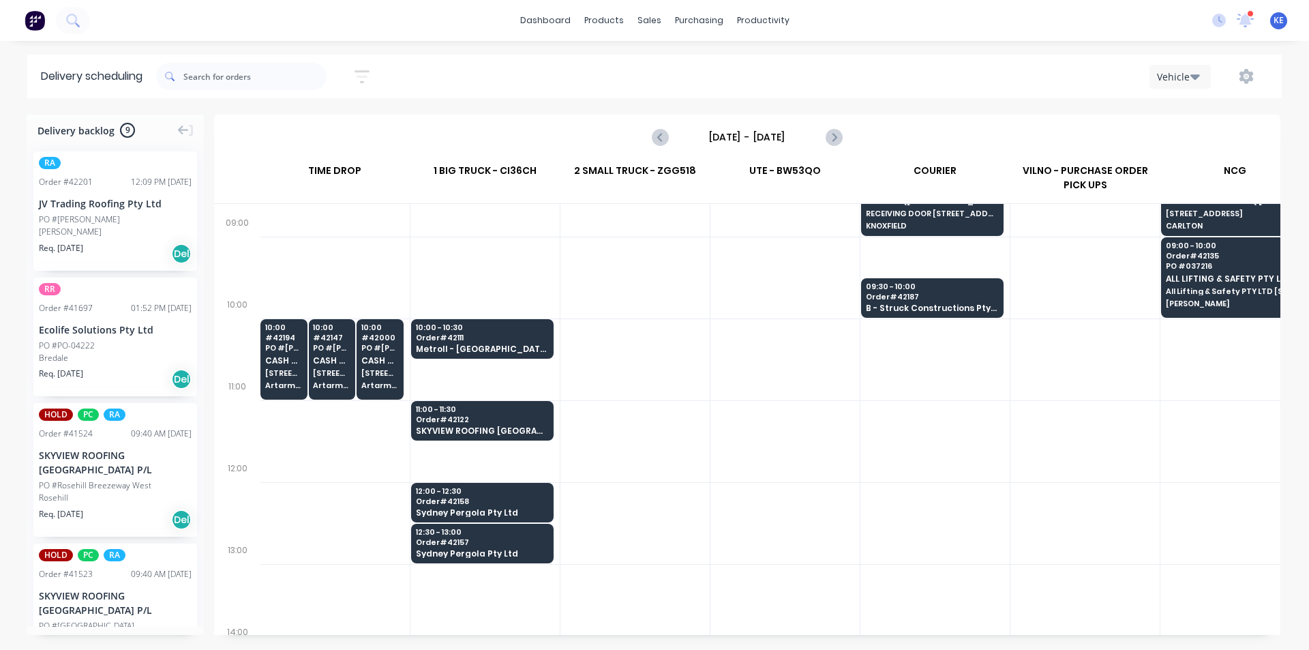
scroll to position [273, 1]
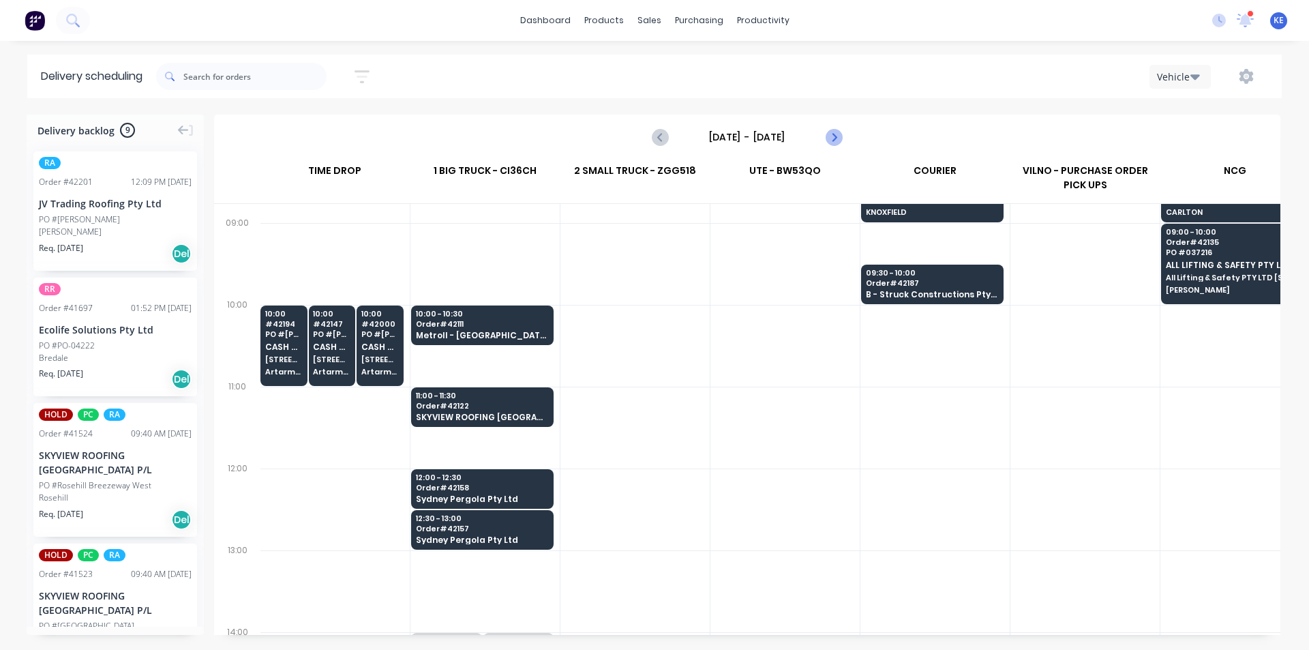
click at [827, 135] on icon "Next page" at bounding box center [833, 137] width 16 height 16
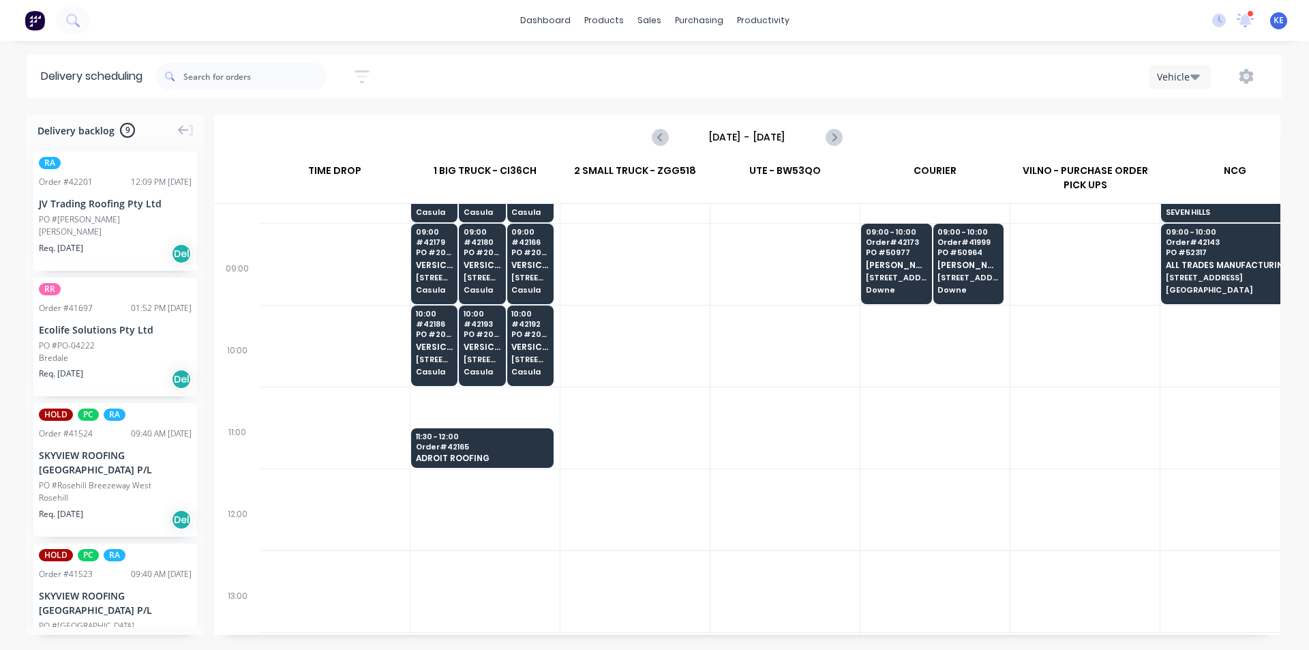
scroll to position [136, 1]
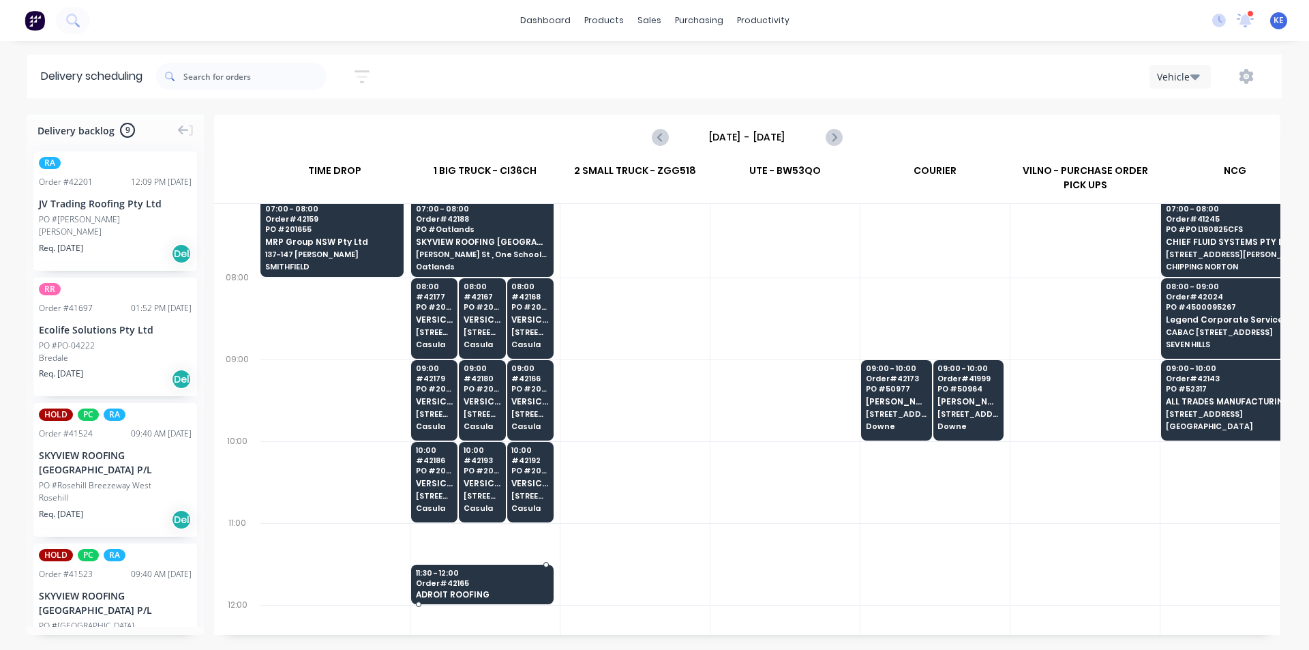
click at [535, 572] on span "11:30 - 12:00" at bounding box center [482, 572] width 132 height 8
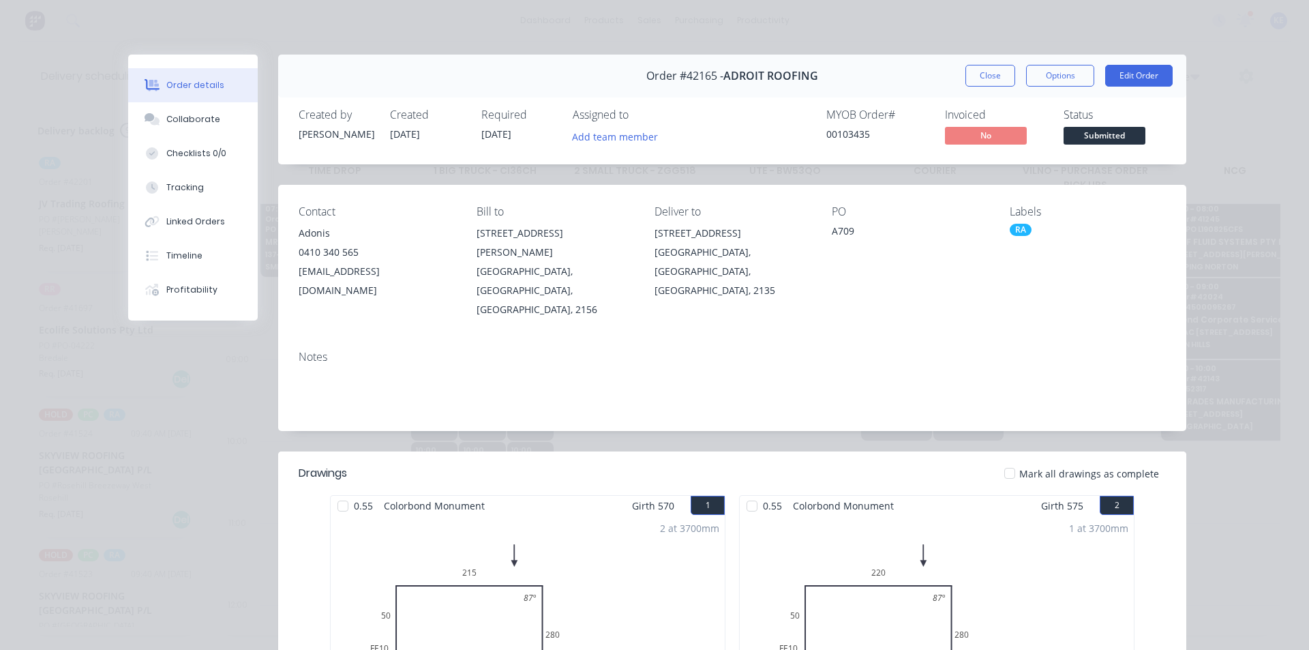
click at [980, 87] on div "Order #42165 - ADROIT ROOFING Close Options Edit Order" at bounding box center [732, 76] width 908 height 43
click at [982, 79] on button "Close" at bounding box center [990, 76] width 50 height 22
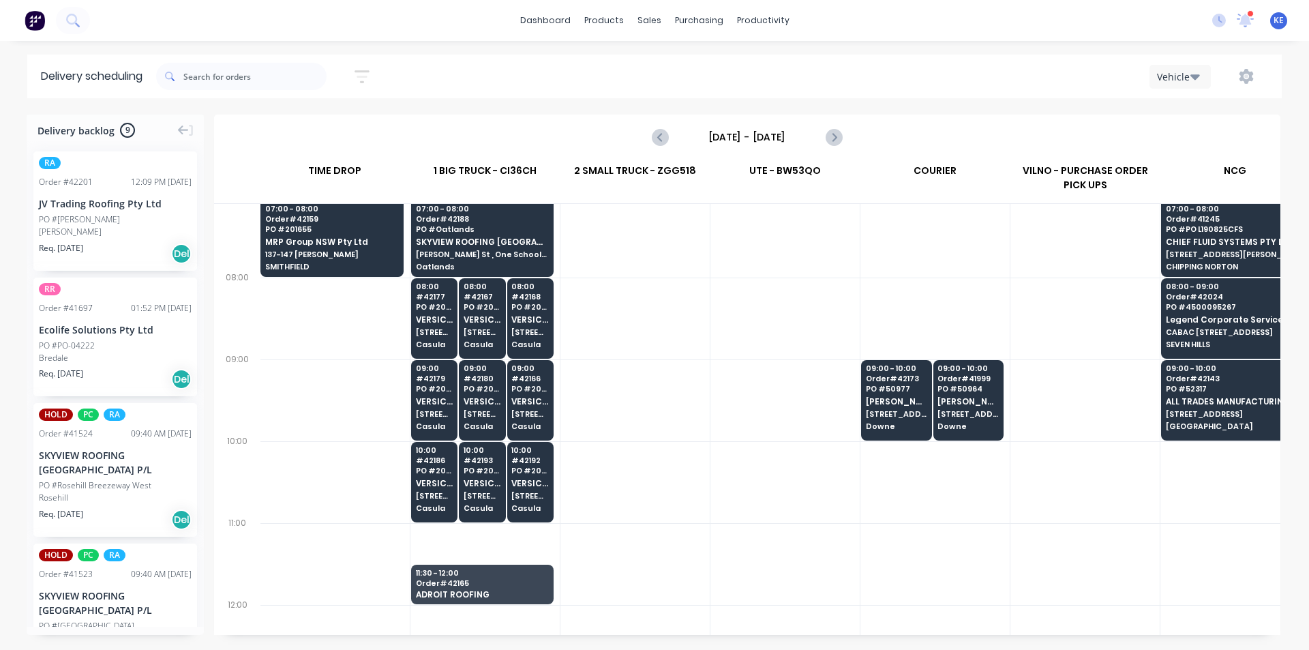
click at [851, 306] on div at bounding box center [784, 318] width 149 height 82
click at [324, 222] on span "Order # 42159" at bounding box center [331, 219] width 133 height 8
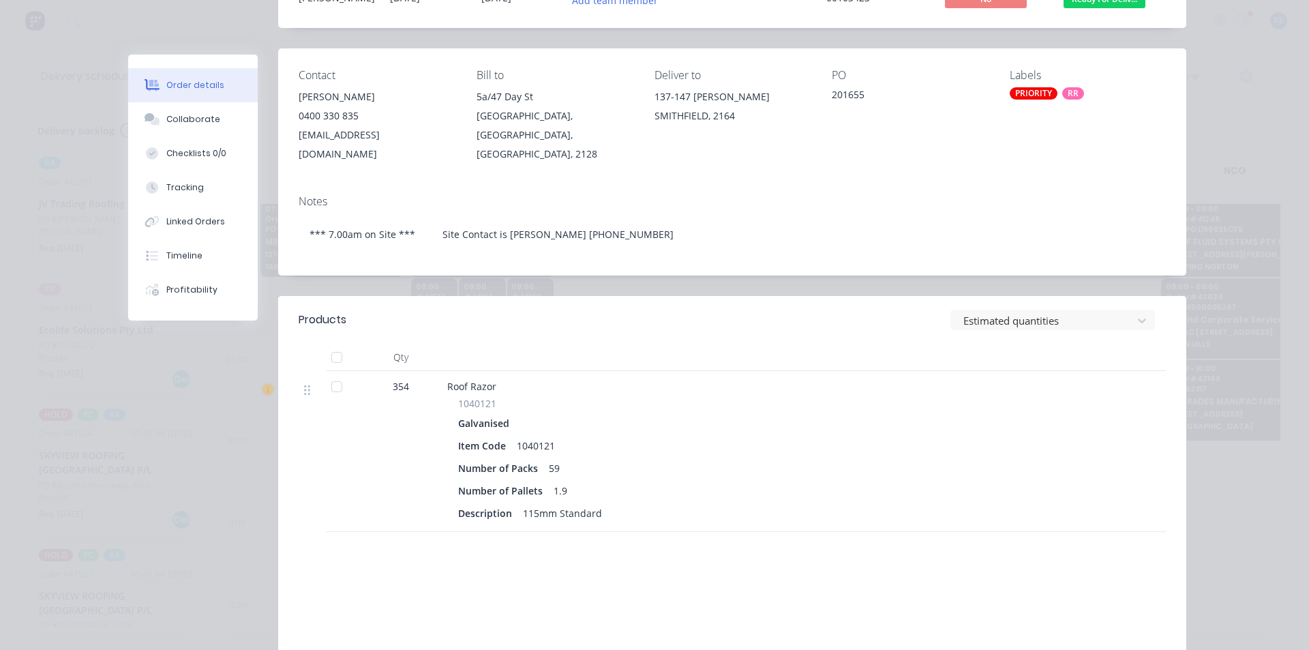
scroll to position [0, 0]
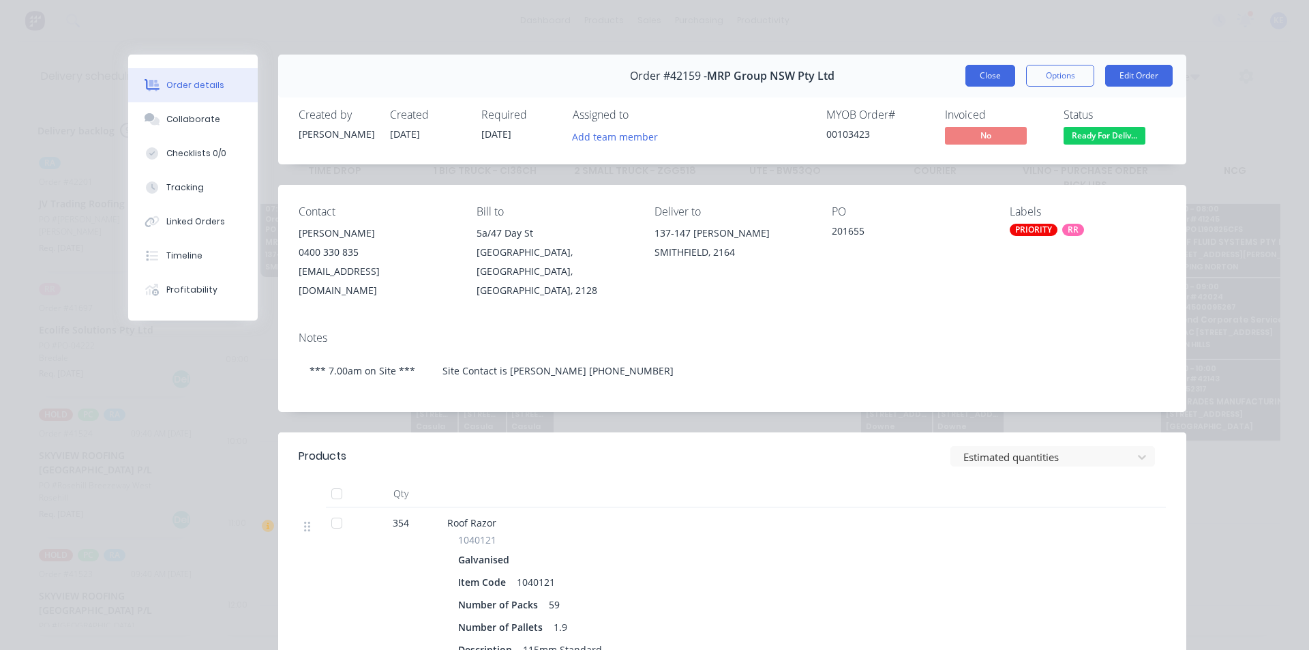
click at [969, 73] on button "Close" at bounding box center [990, 76] width 50 height 22
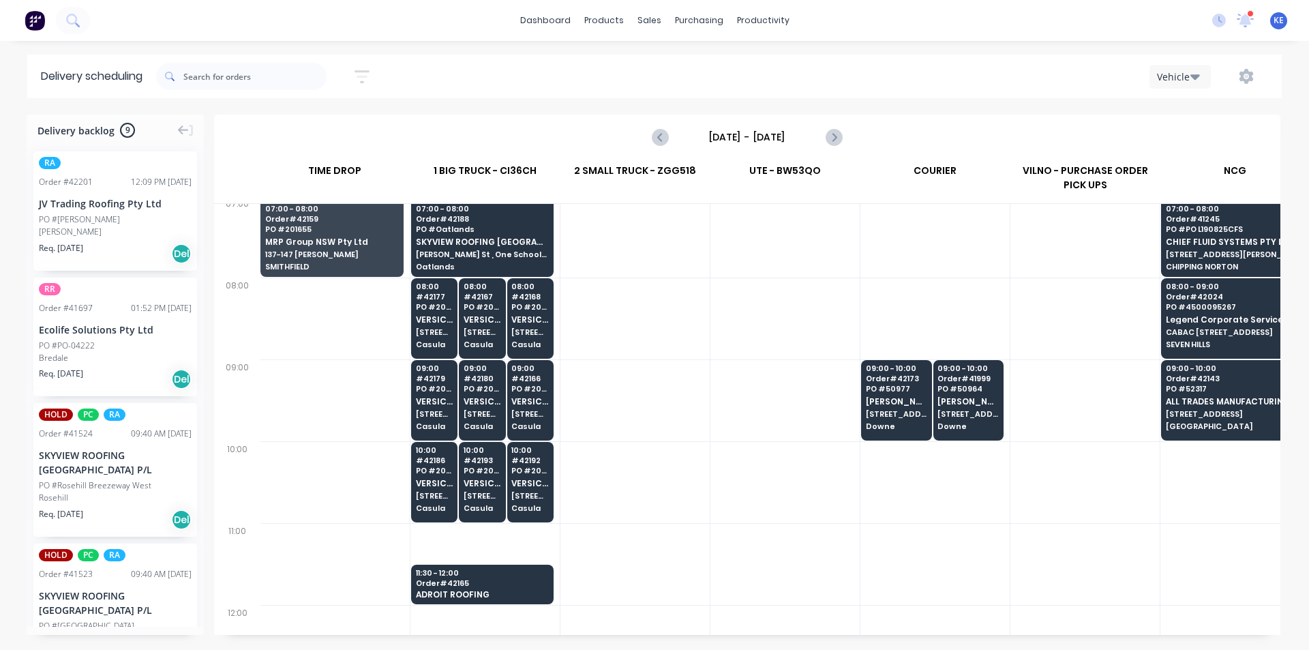
scroll to position [128, 1]
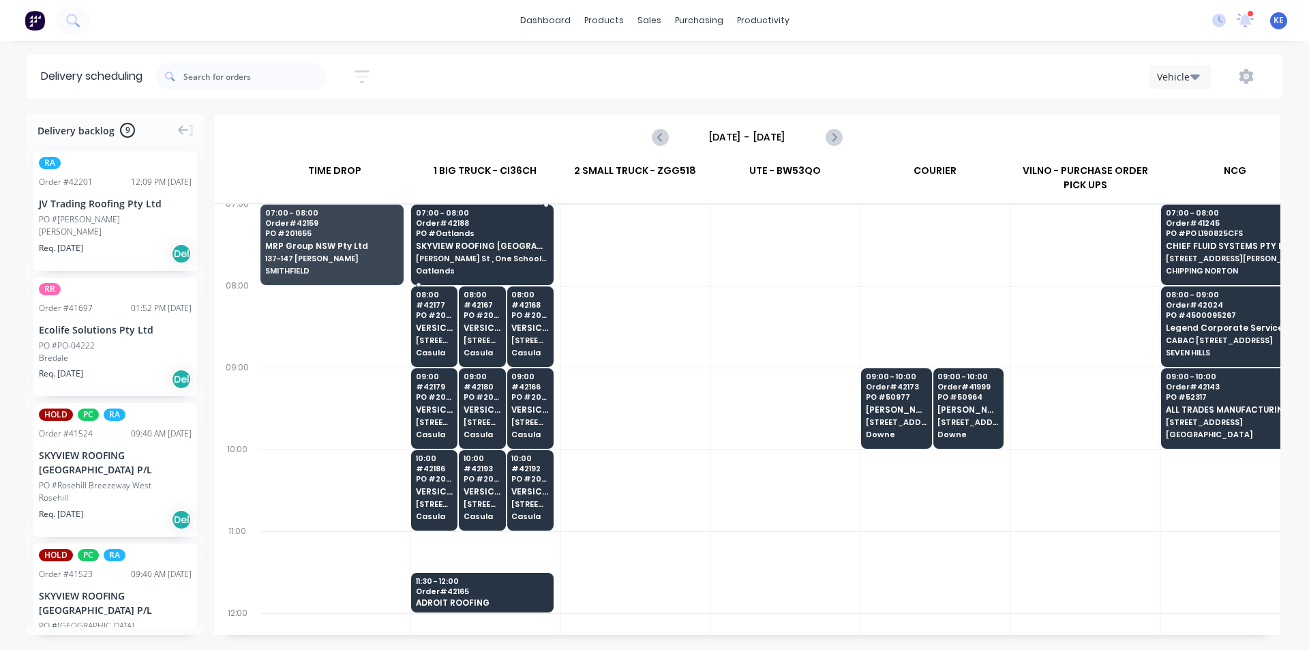
click at [516, 256] on span "[PERSON_NAME] St , One School Global" at bounding box center [482, 258] width 132 height 8
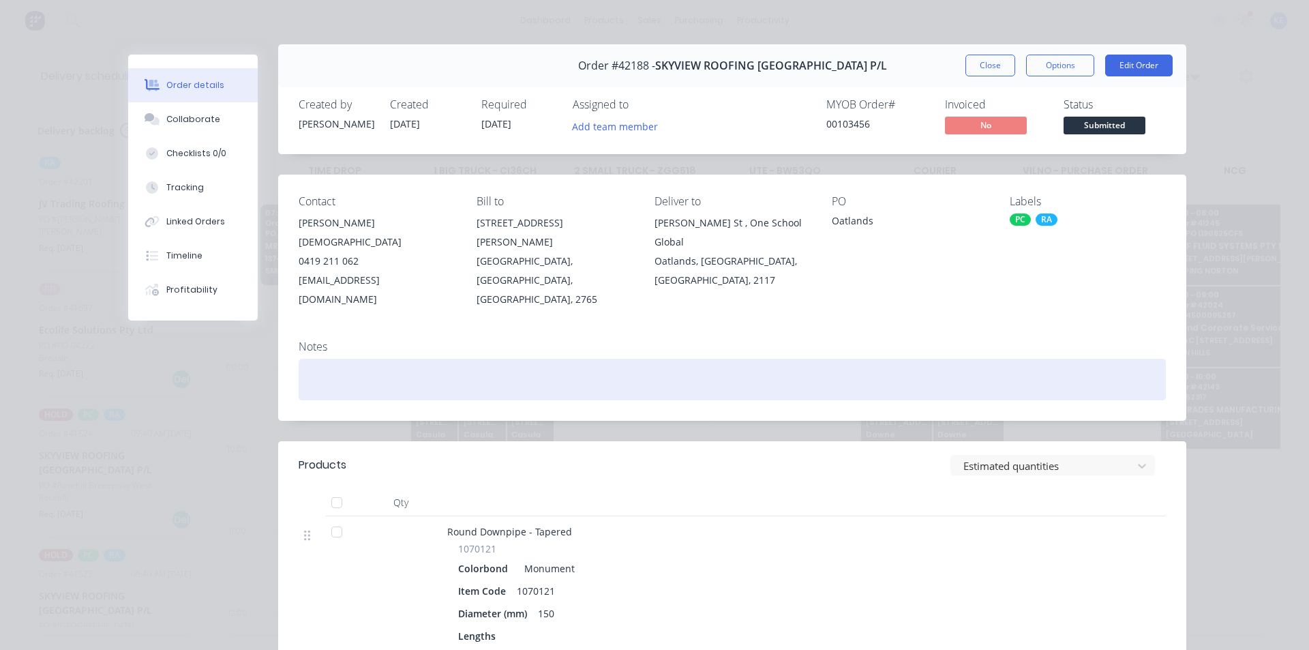
scroll to position [0, 0]
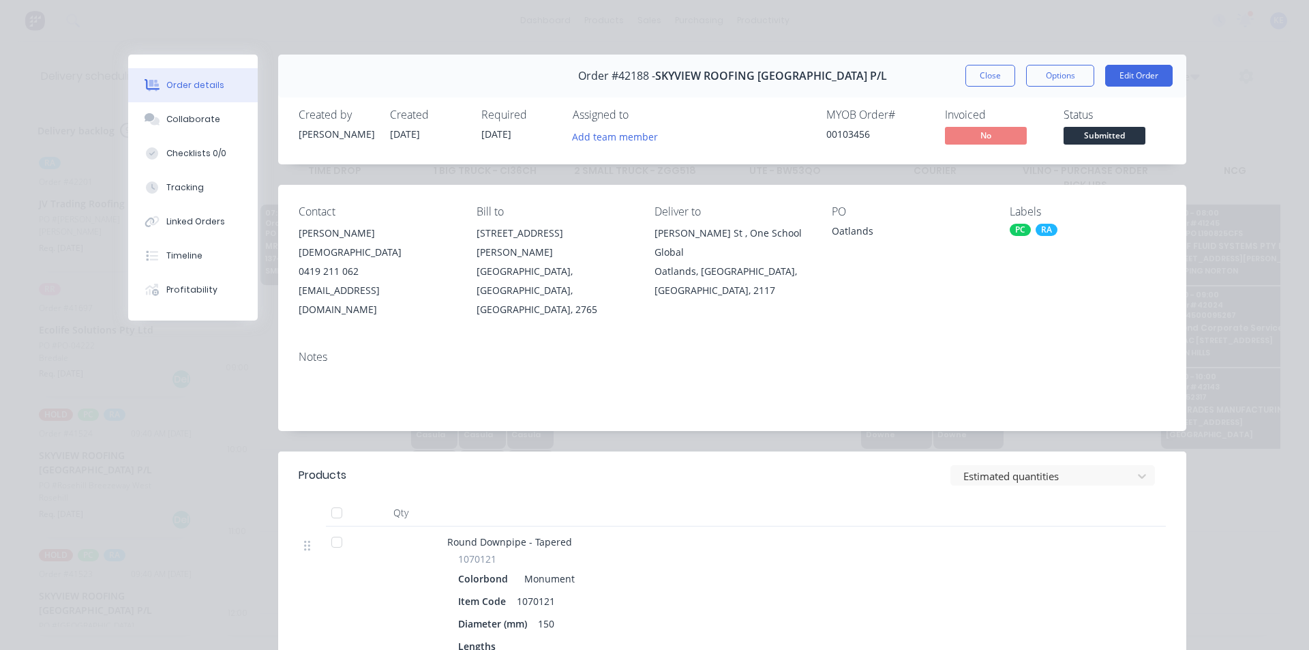
click at [996, 63] on div "Order #42188 - SKYVIEW ROOFING [GEOGRAPHIC_DATA] P/L Close Options Edit Order" at bounding box center [732, 76] width 908 height 43
click at [996, 68] on button "Close" at bounding box center [990, 76] width 50 height 22
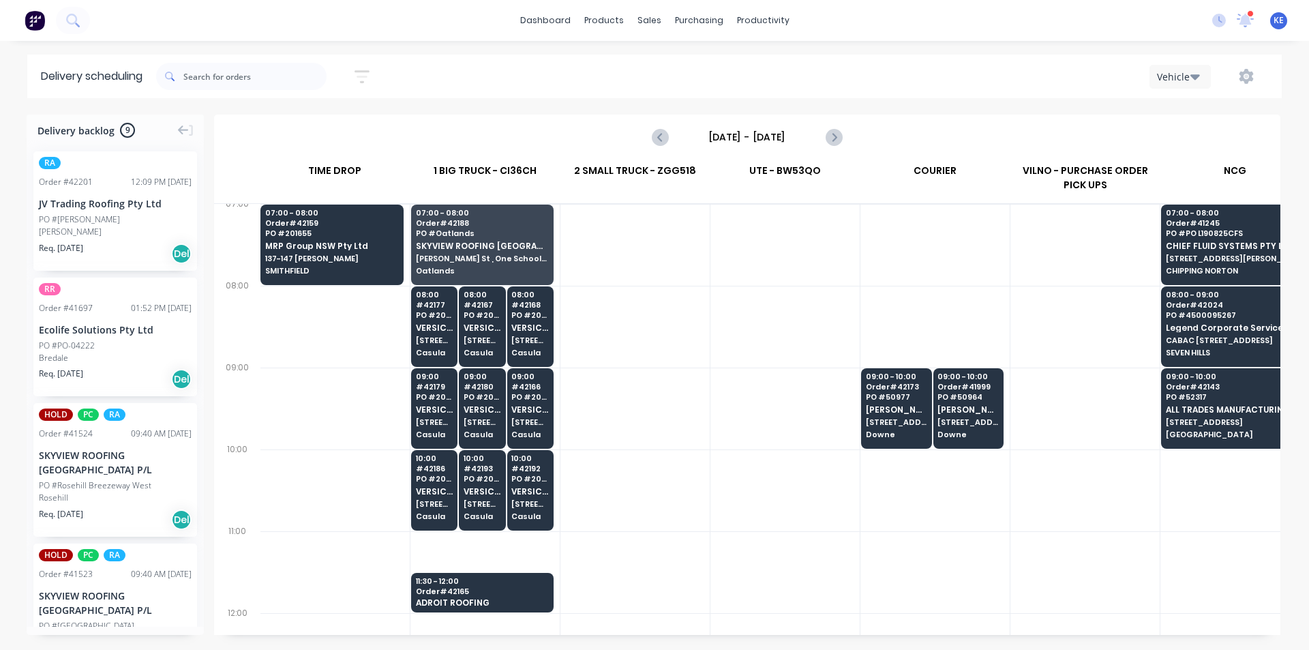
click at [788, 346] on div at bounding box center [784, 327] width 149 height 82
click at [367, 592] on div at bounding box center [335, 572] width 150 height 82
click at [484, 591] on span "Order # 42165" at bounding box center [482, 591] width 132 height 8
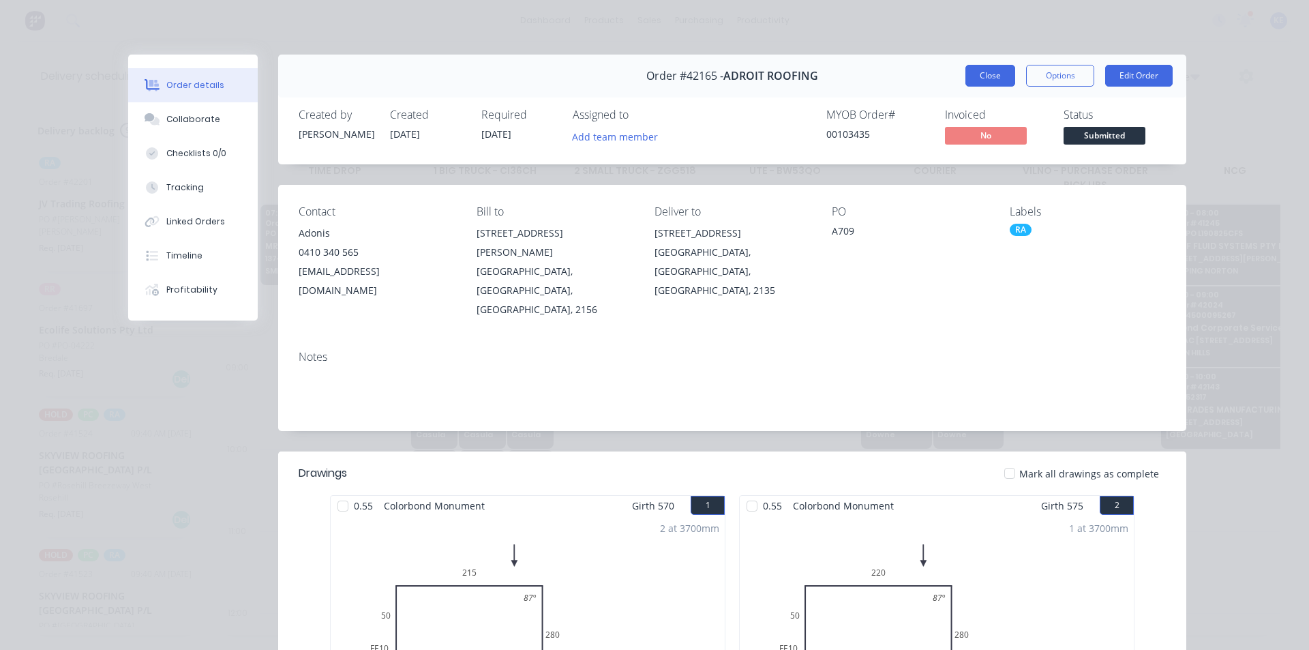
click at [981, 80] on button "Close" at bounding box center [990, 76] width 50 height 22
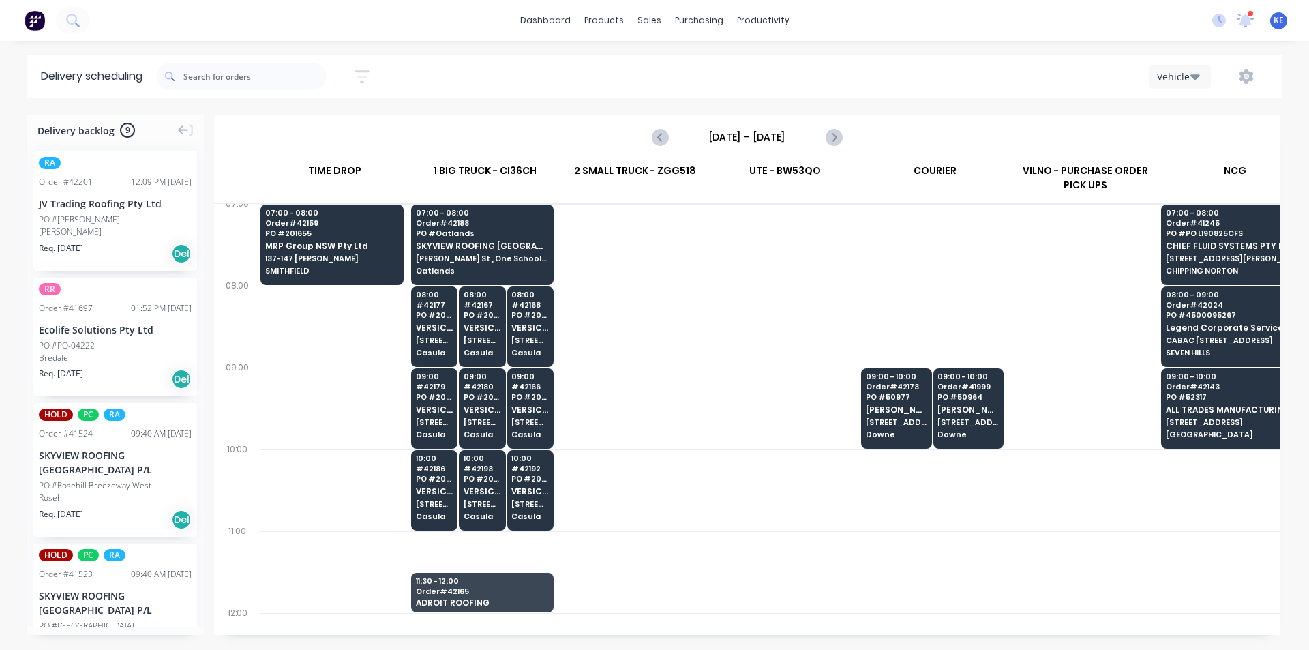
click at [787, 521] on div at bounding box center [784, 490] width 149 height 82
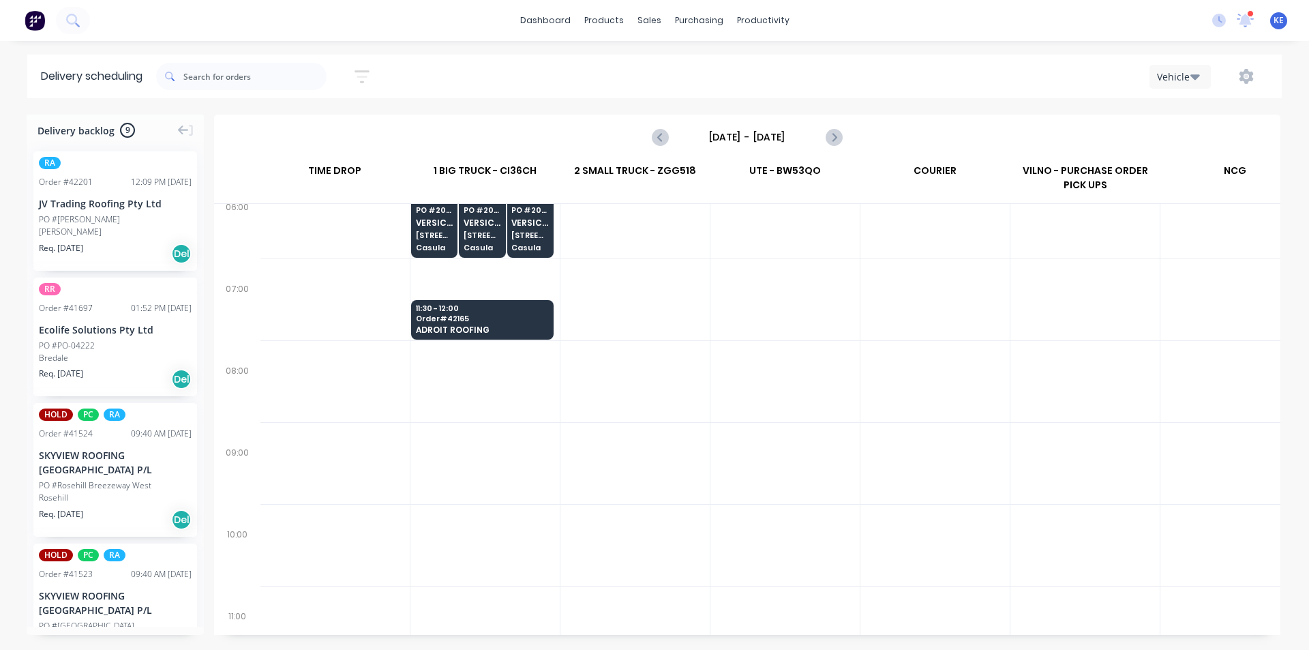
scroll to position [0, 1]
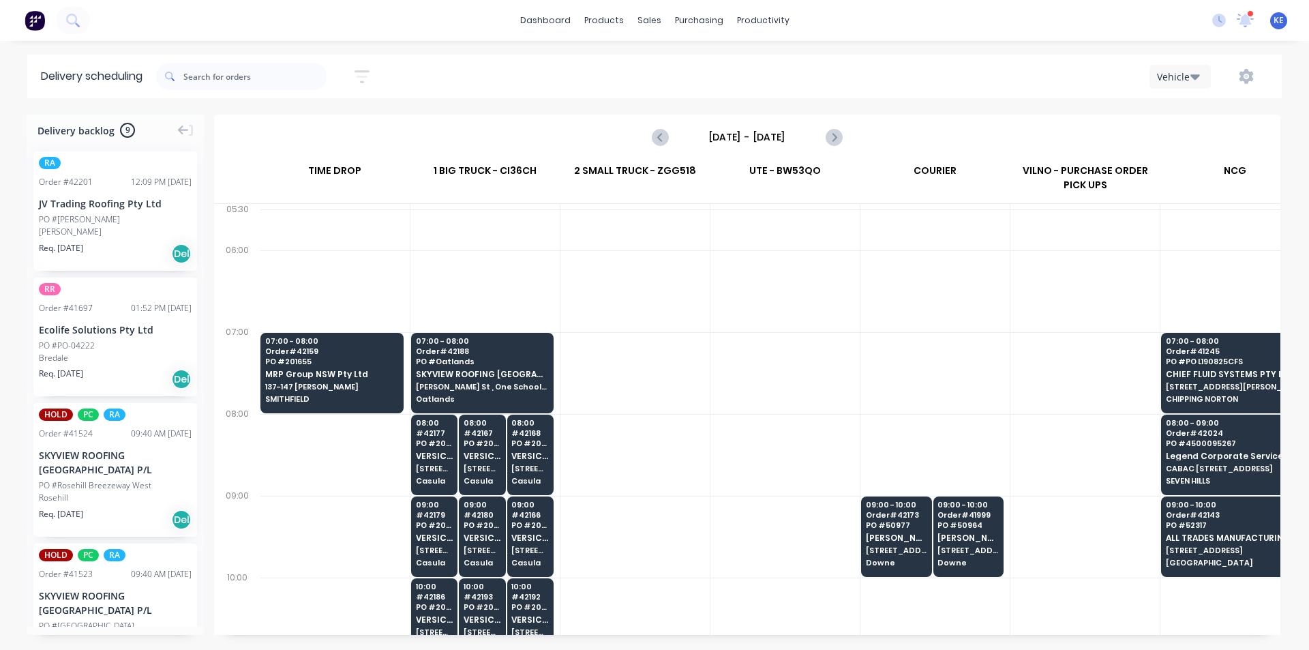
click at [642, 165] on div "2 SMALL TRUCK - ZGG518" at bounding box center [634, 174] width 149 height 30
click at [669, 130] on button "Previous page" at bounding box center [660, 136] width 27 height 27
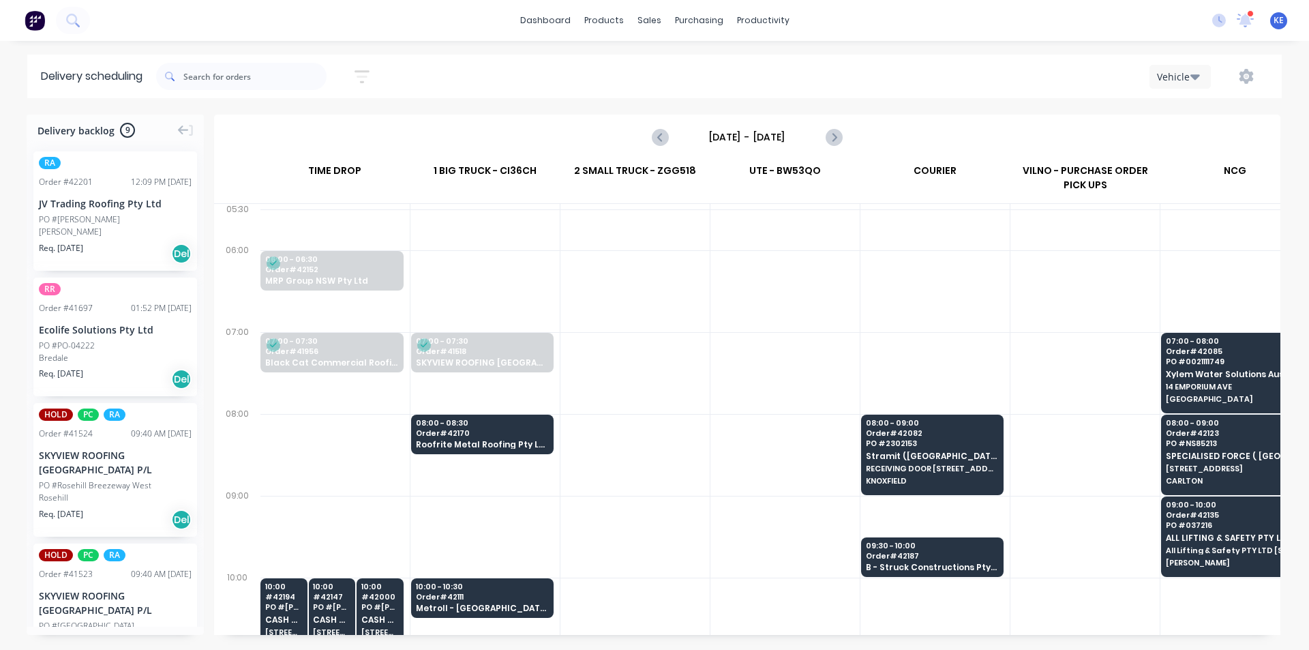
click at [665, 378] on div at bounding box center [634, 373] width 149 height 82
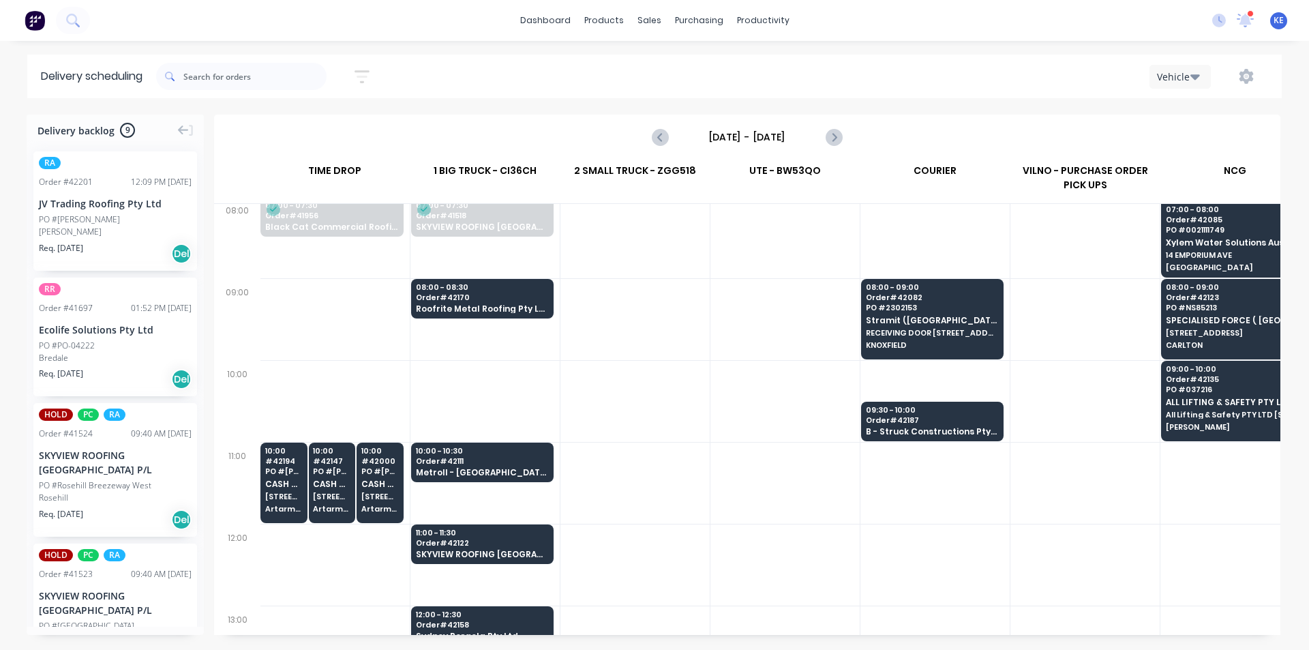
scroll to position [204, 1]
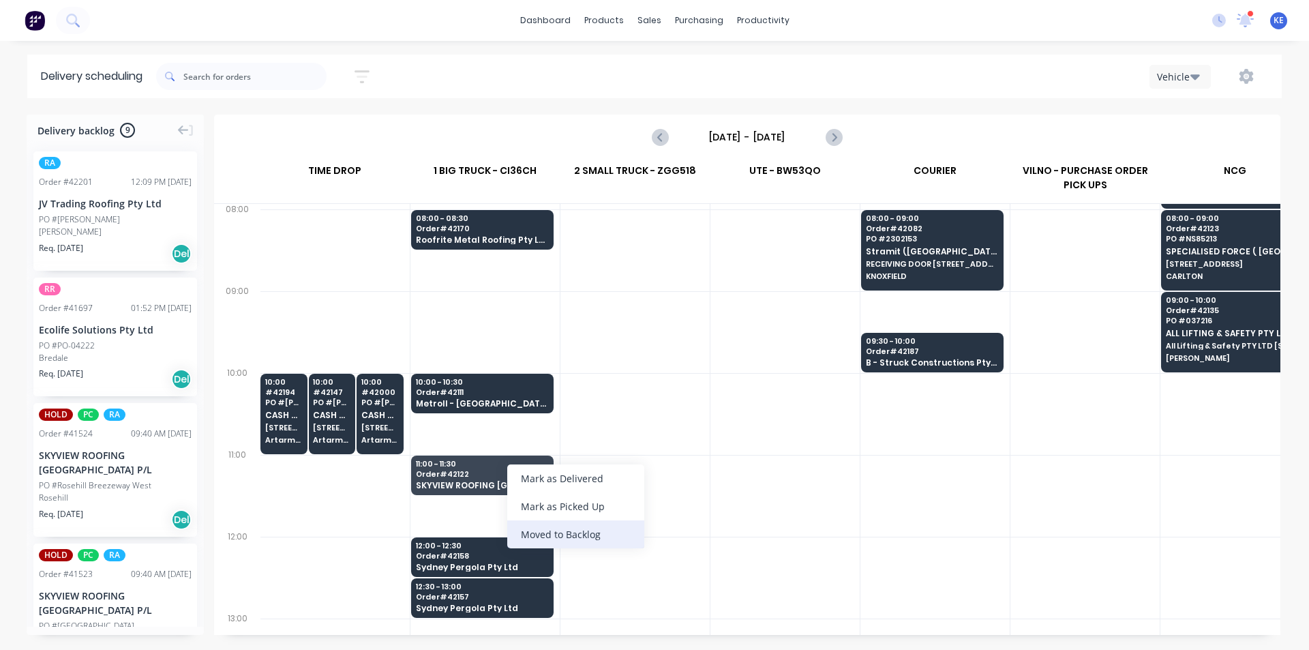
click at [628, 523] on div "Moved to Backlog" at bounding box center [575, 534] width 137 height 28
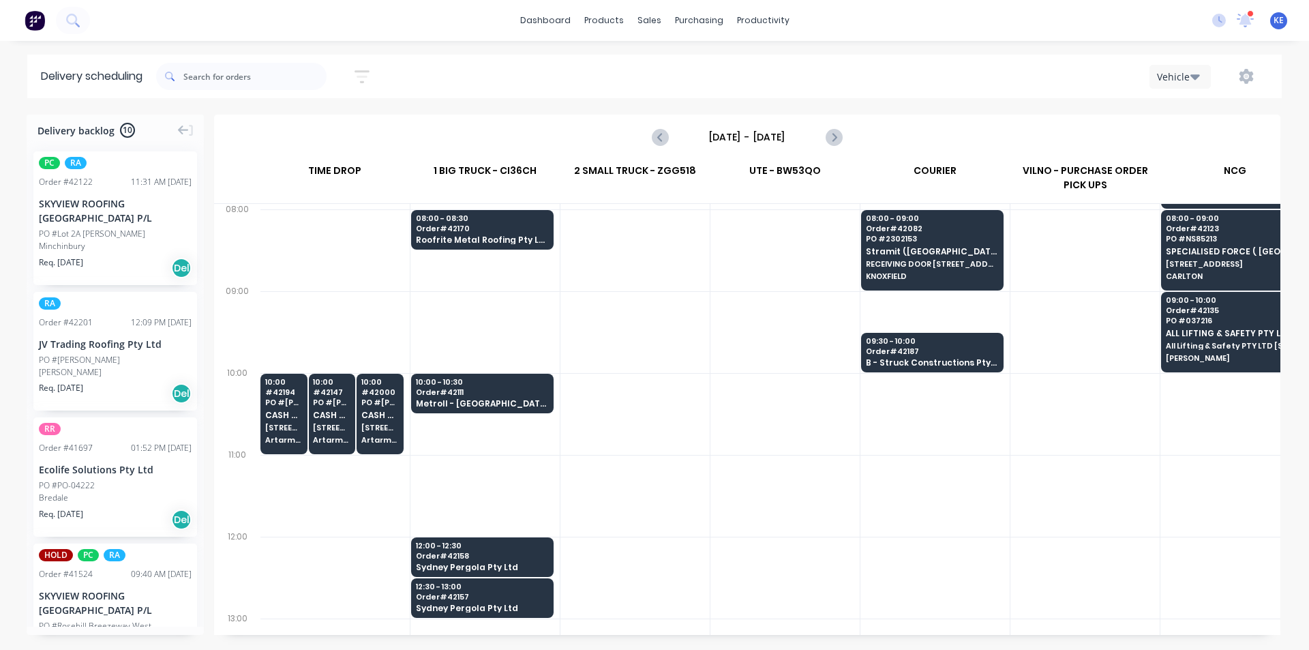
click at [703, 459] on div at bounding box center [634, 496] width 149 height 82
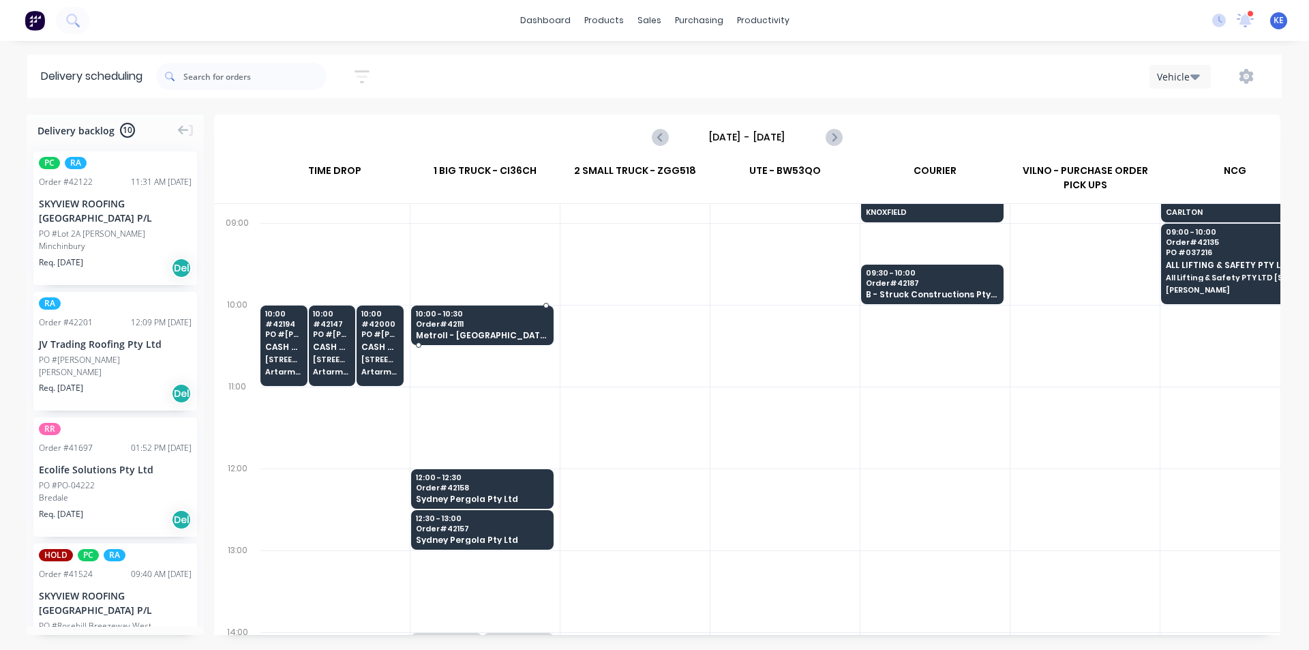
click at [499, 322] on span "Order # 42111" at bounding box center [482, 324] width 132 height 8
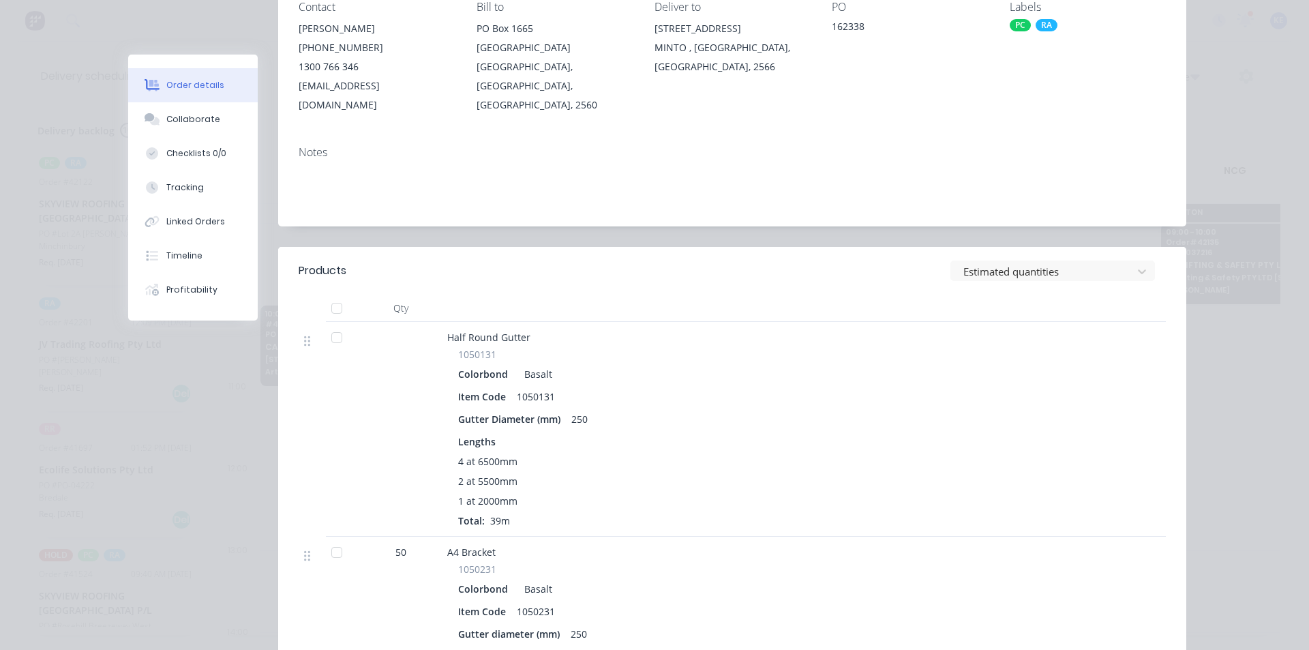
scroll to position [0, 0]
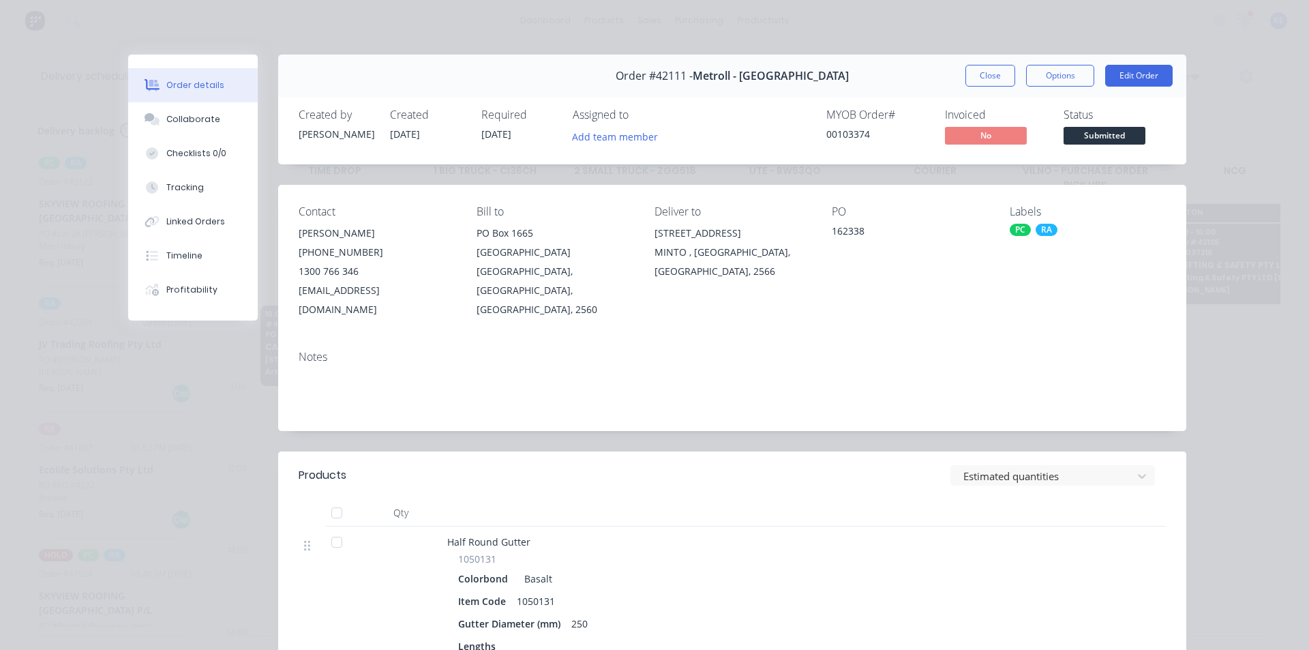
click at [973, 72] on button "Close" at bounding box center [990, 76] width 50 height 22
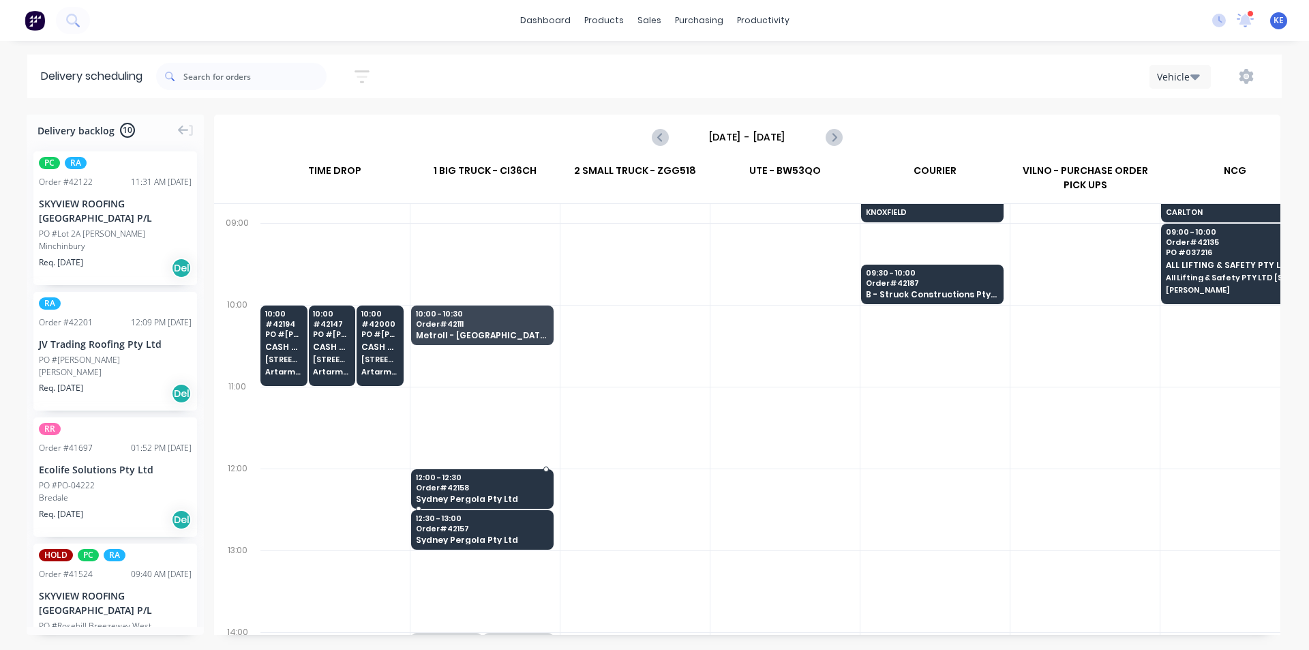
click at [474, 495] on span "Sydney Pergola Pty Ltd" at bounding box center [482, 498] width 132 height 9
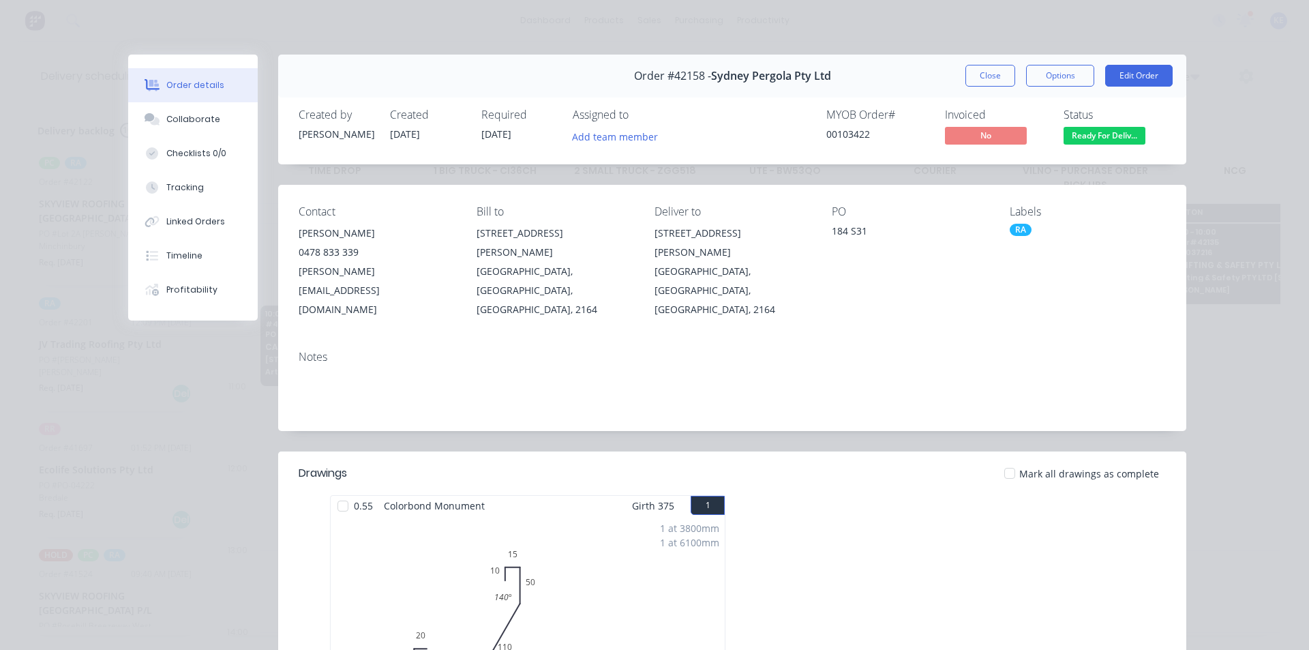
click at [971, 91] on div "Order #42158 - Sydney Pergola Pty Ltd Close Options Edit Order" at bounding box center [732, 76] width 908 height 43
click at [973, 80] on button "Close" at bounding box center [990, 76] width 50 height 22
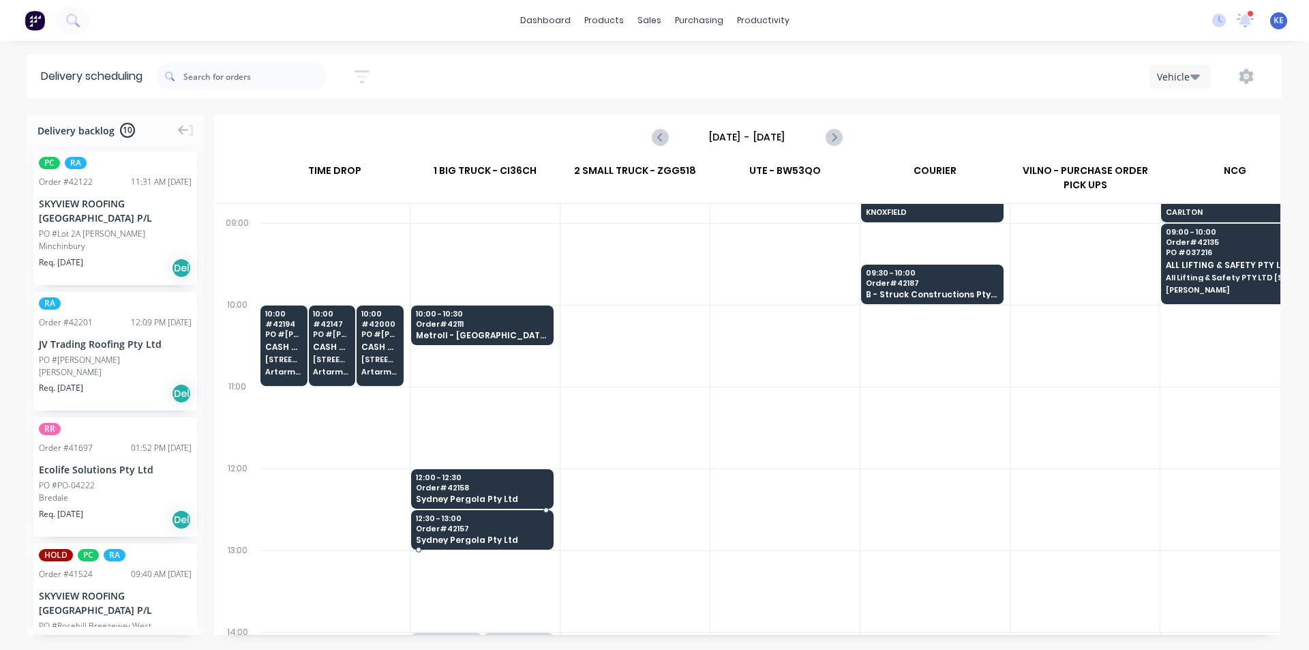
click at [437, 532] on span "Order # 42157" at bounding box center [482, 528] width 132 height 8
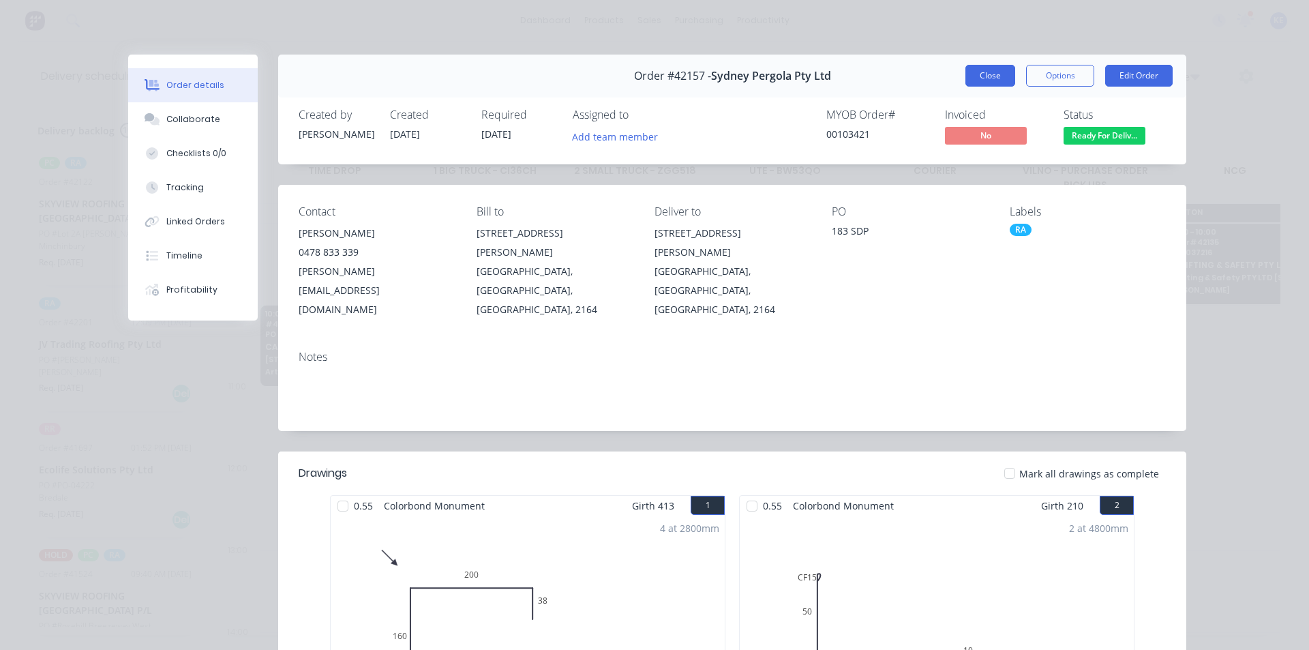
click at [981, 74] on button "Close" at bounding box center [990, 76] width 50 height 22
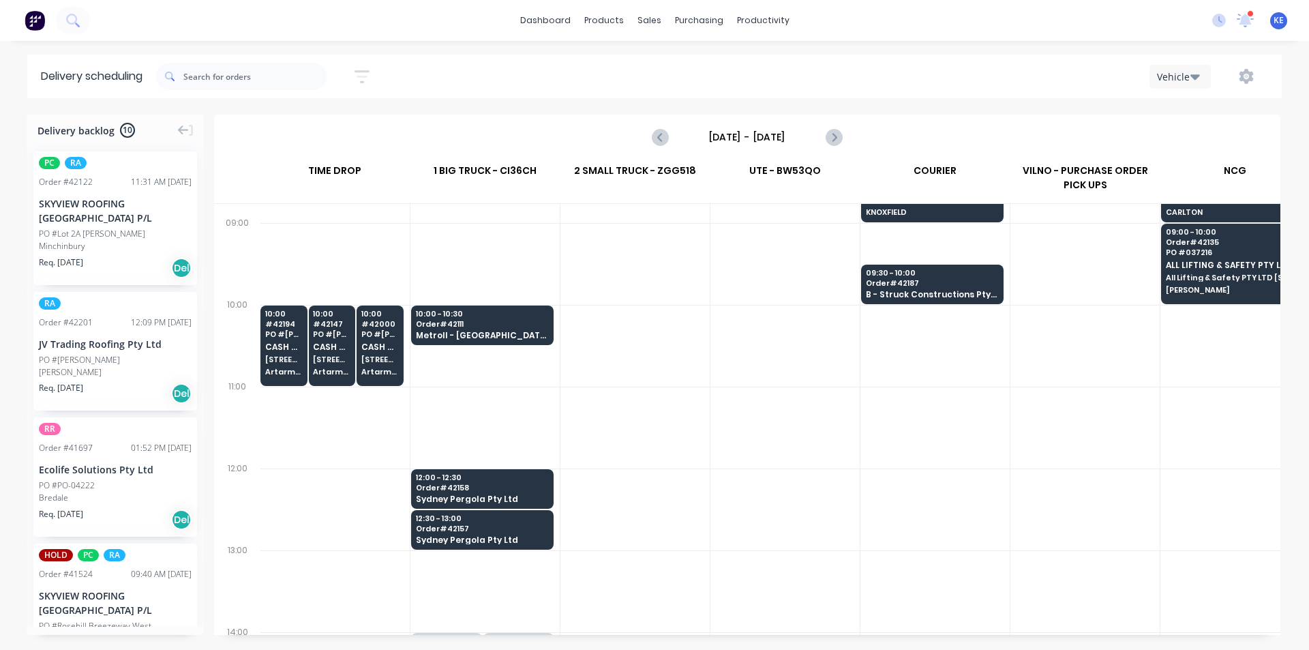
click at [911, 442] on div at bounding box center [934, 427] width 149 height 82
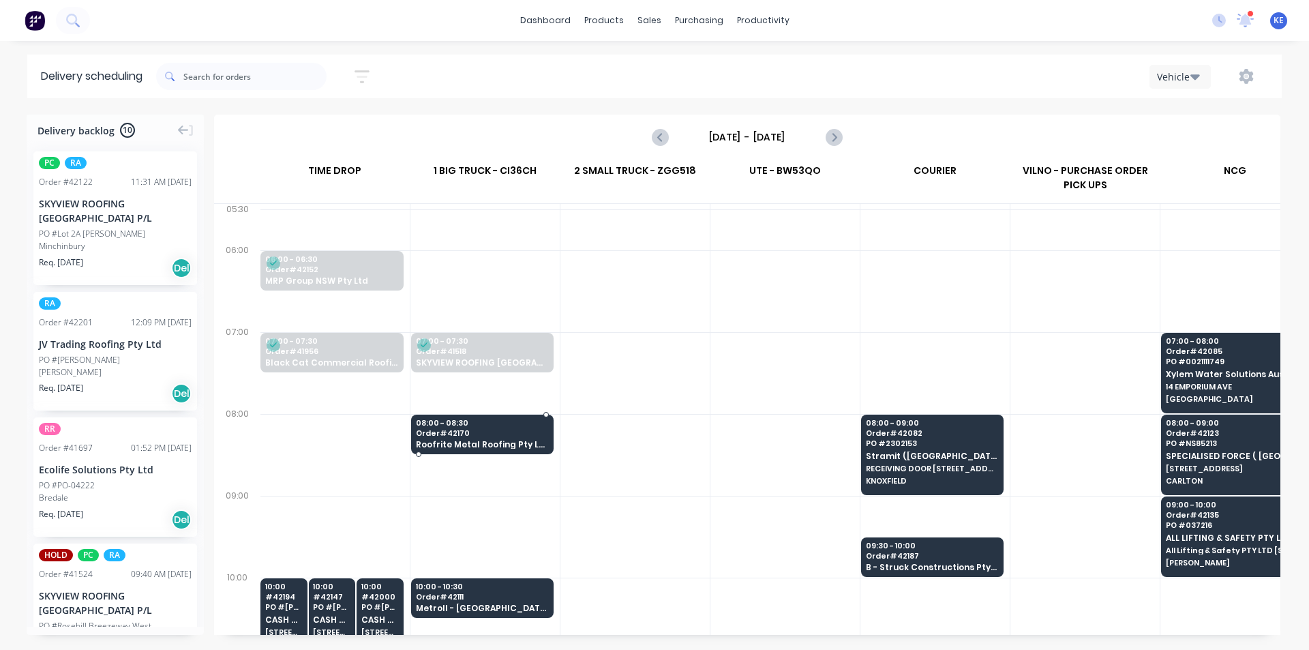
click at [504, 451] on div "08:00 - 08:30 Order # 42170 Roofrite Metal Roofing Pty Ltd" at bounding box center [482, 434] width 141 height 40
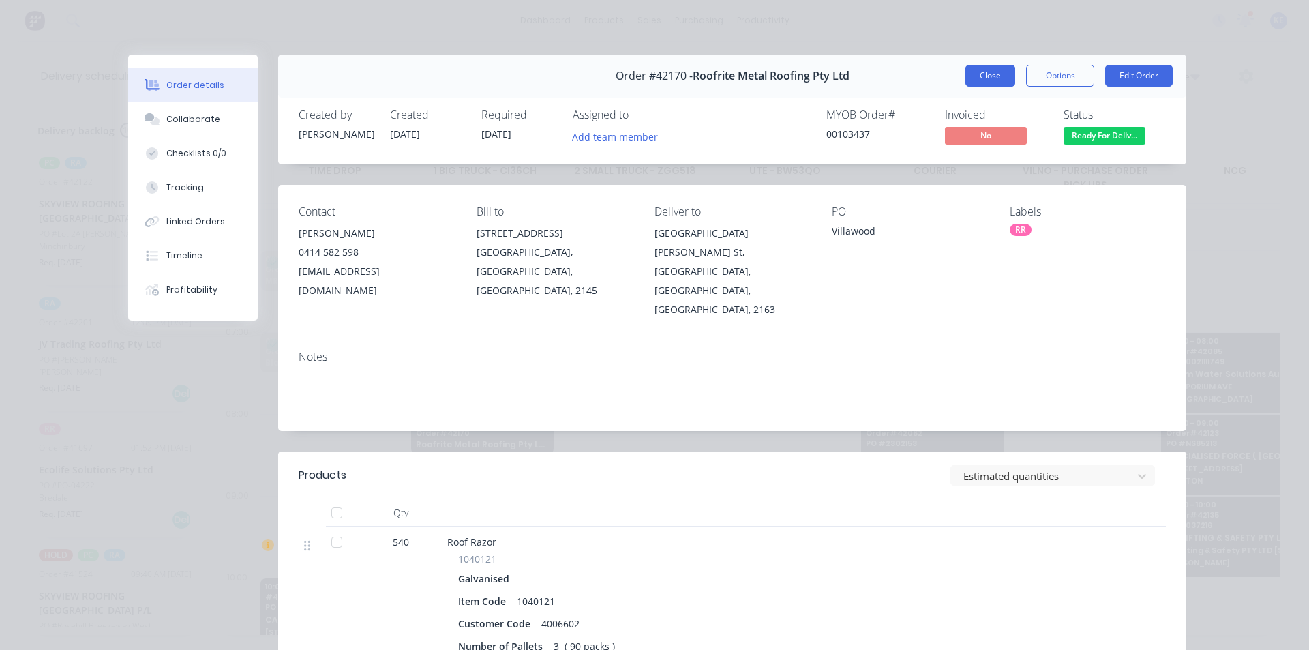
click at [970, 72] on button "Close" at bounding box center [990, 76] width 50 height 22
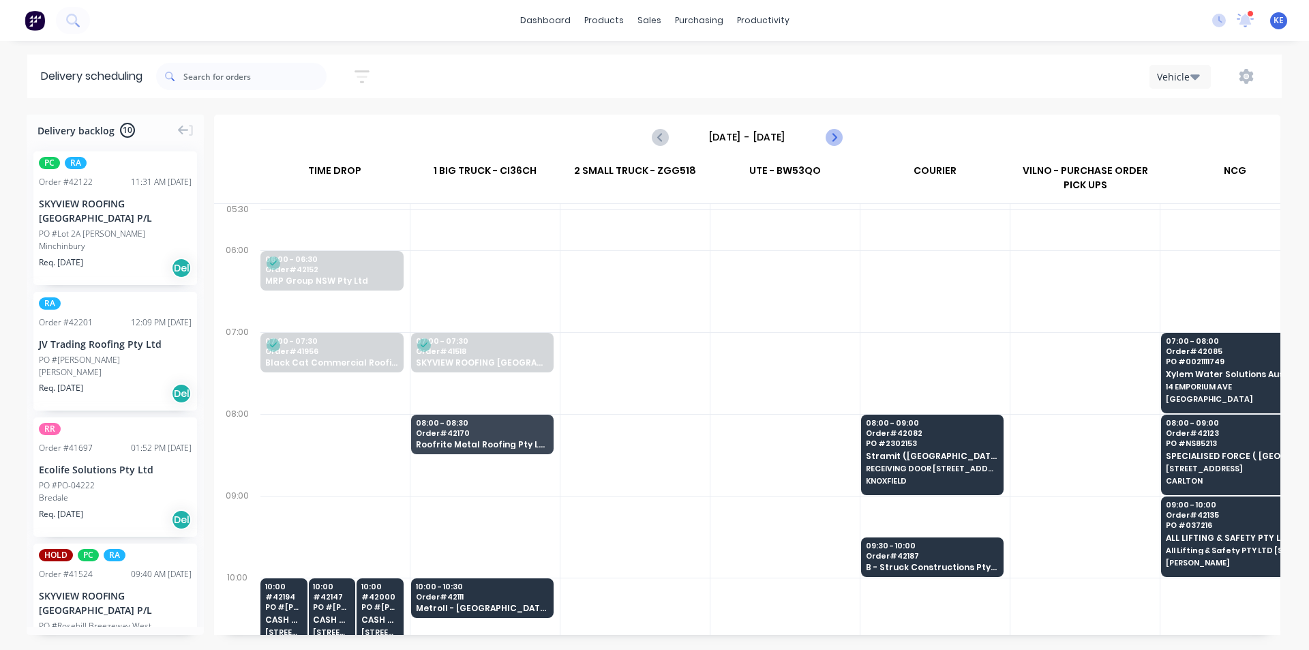
click at [839, 136] on icon "Next page" at bounding box center [833, 137] width 16 height 16
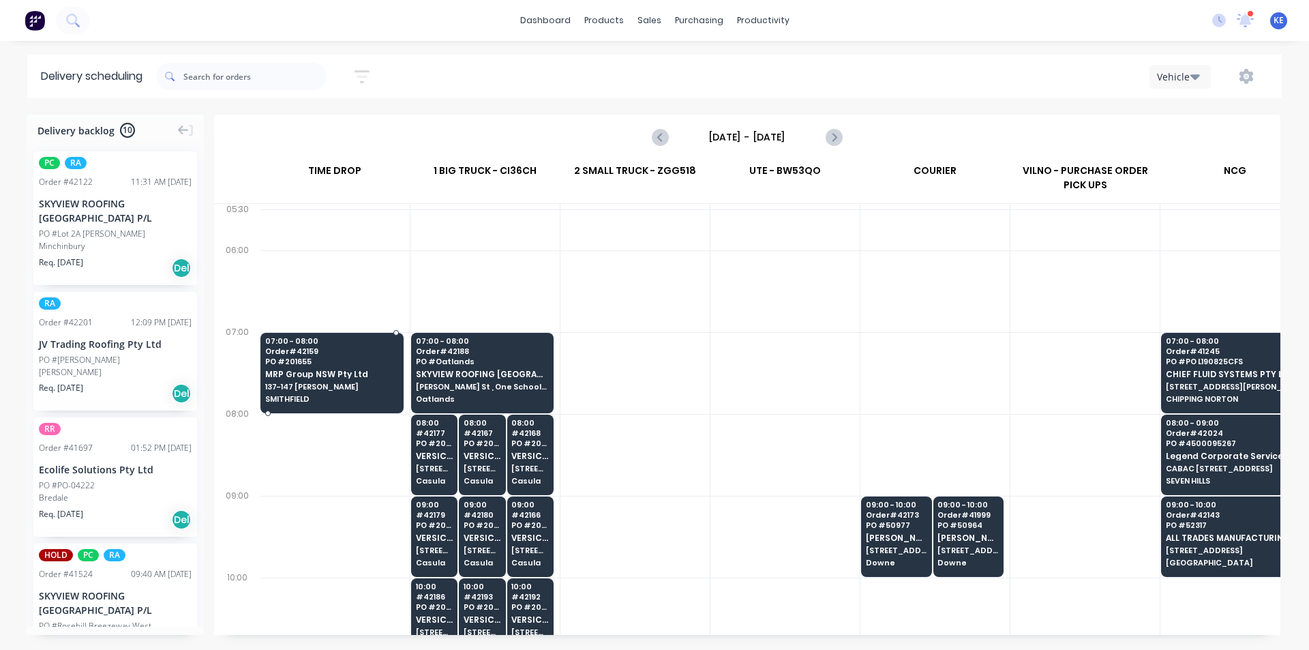
click at [298, 393] on div "07:00 - 08:00 Order # 42159 PO # 201655 MRP Group NSW Pty Ltd [STREET_ADDRESS][…" at bounding box center [332, 371] width 142 height 76
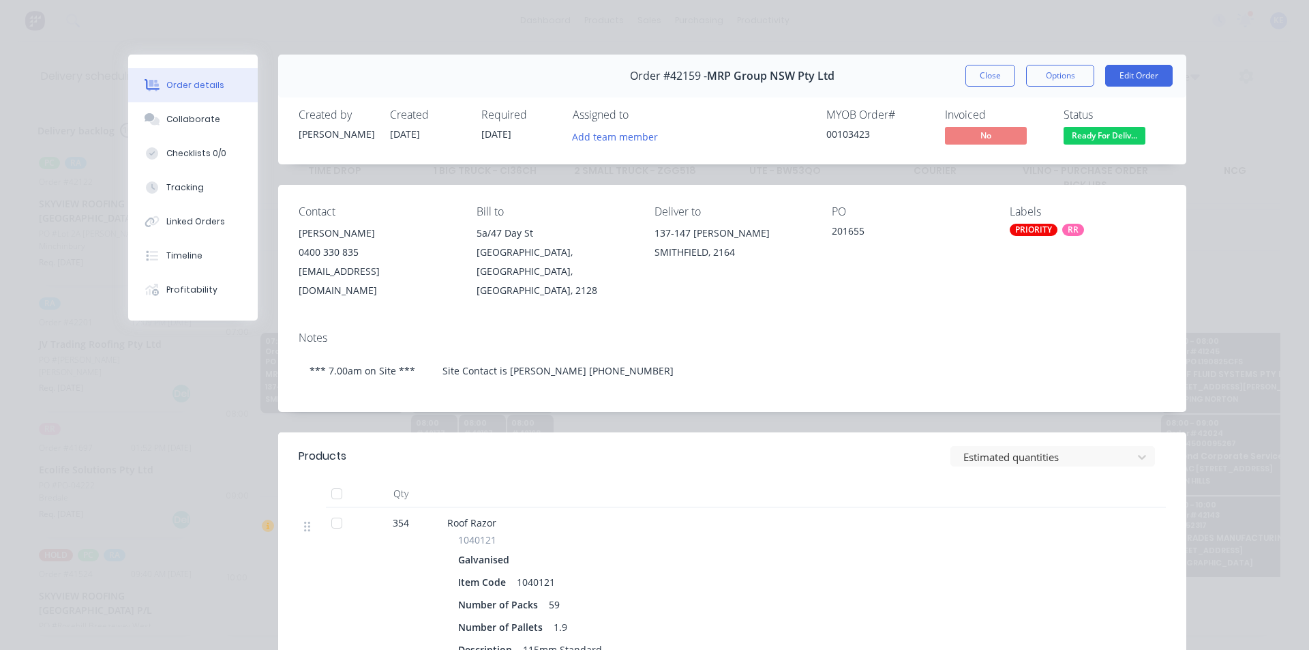
click at [987, 61] on div "Order #42159 - MRP Group NSW Pty Ltd Close Options Edit Order" at bounding box center [732, 76] width 908 height 43
click at [987, 67] on button "Close" at bounding box center [990, 76] width 50 height 22
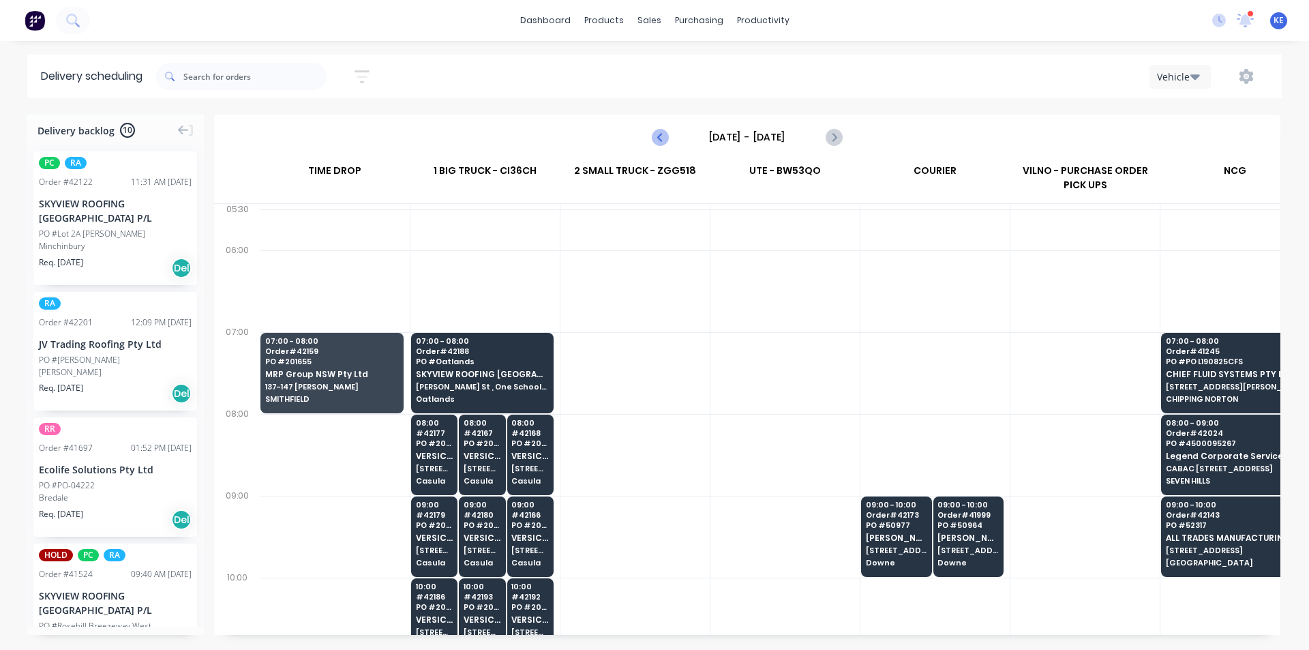
click at [656, 134] on icon "Previous page" at bounding box center [660, 137] width 16 height 16
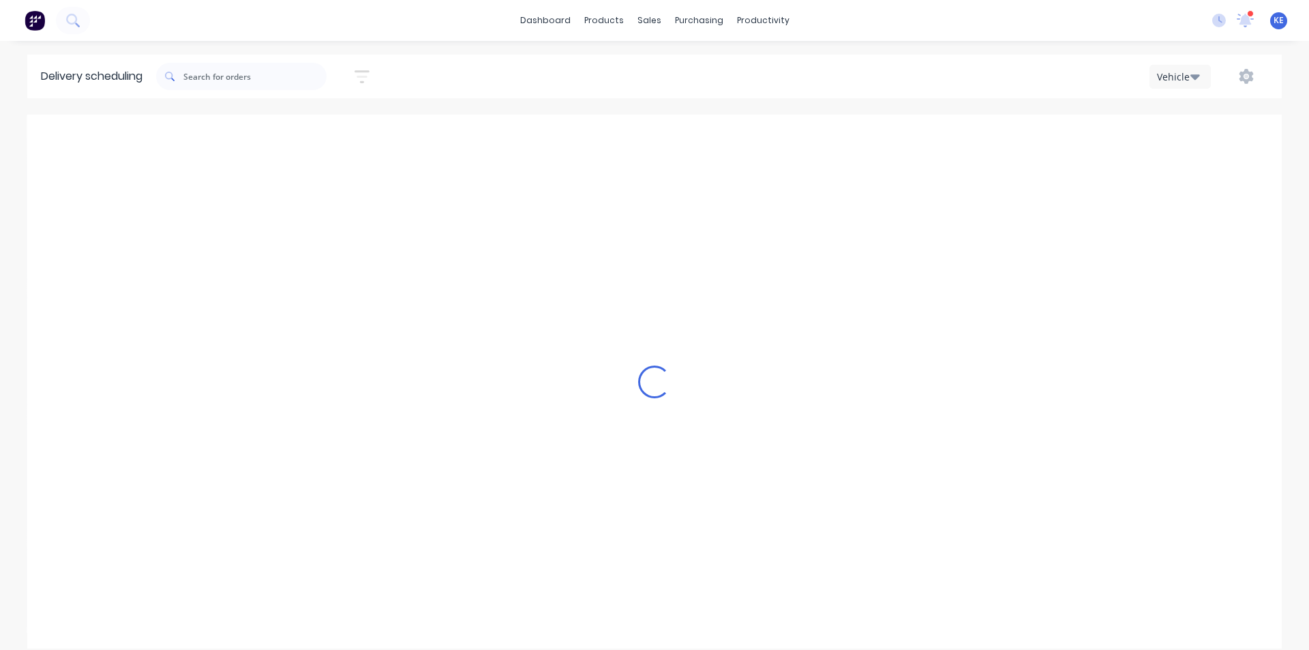
type input "[DATE] - [DATE]"
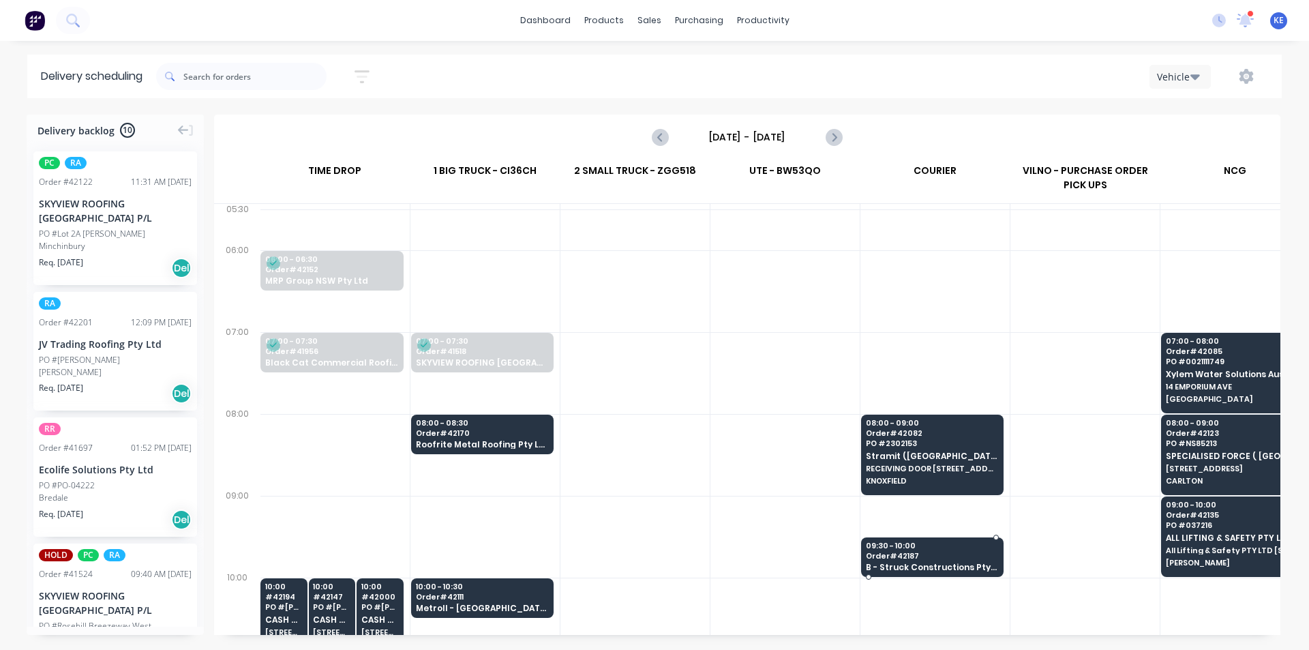
click at [889, 564] on span "B - Struck Constructions Pty Ltd T/A BRC" at bounding box center [932, 566] width 132 height 9
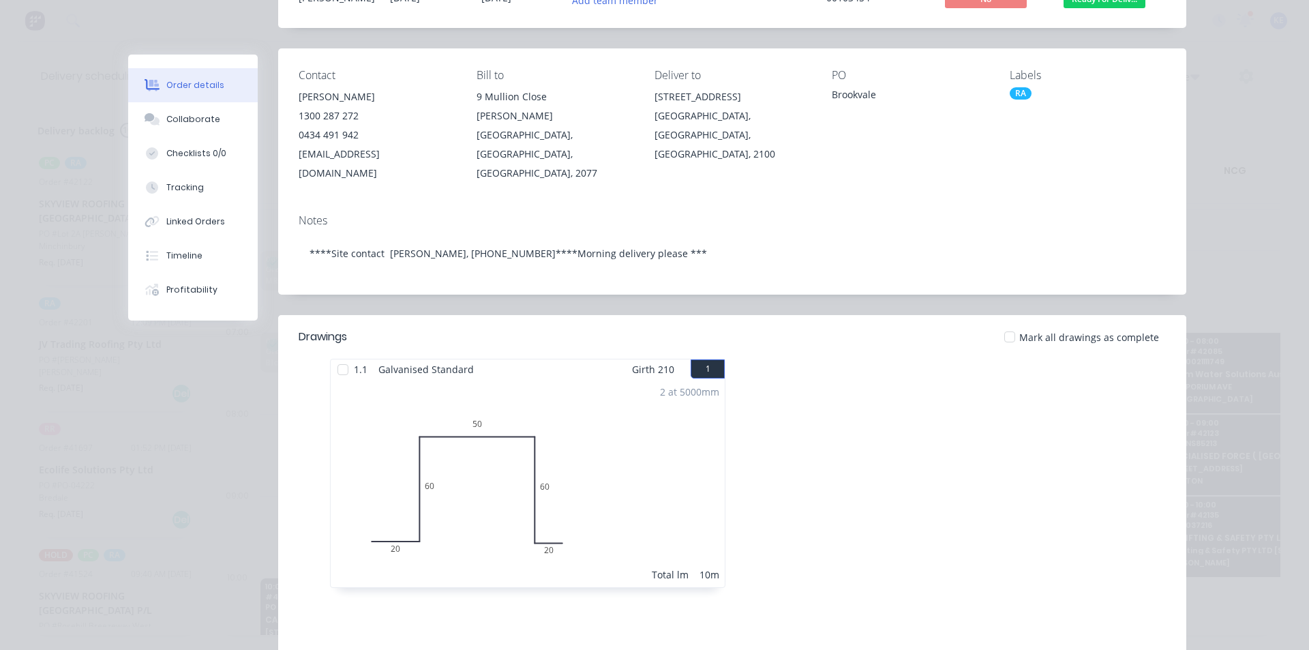
scroll to position [204, 0]
